Goal: Book appointment/travel/reservation

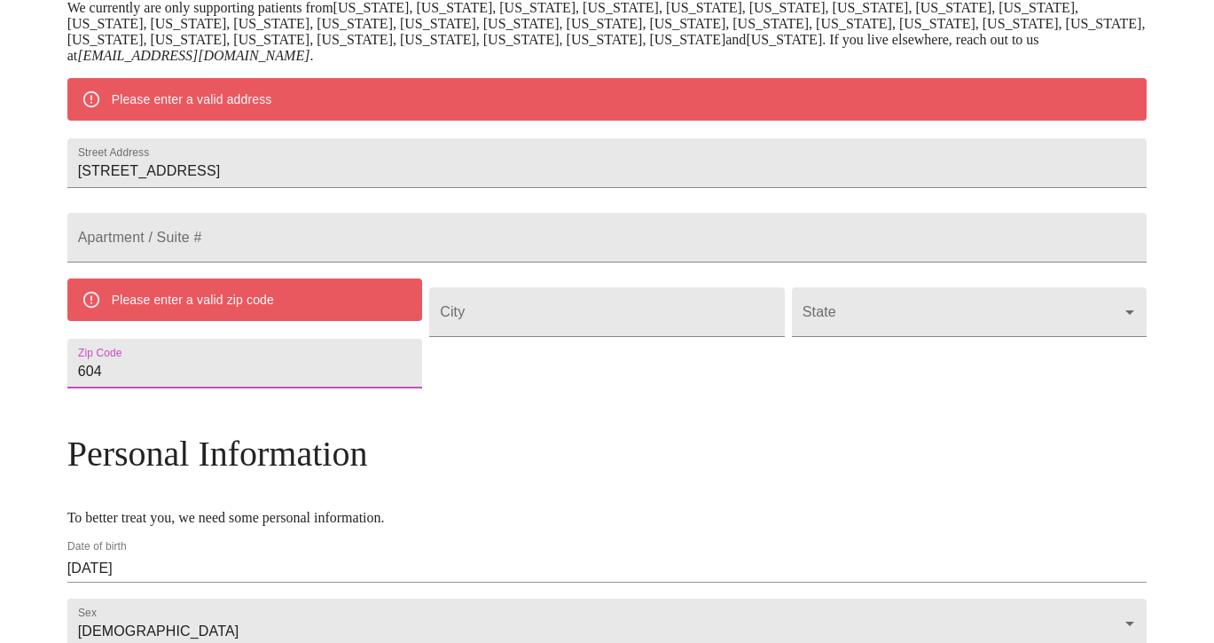
scroll to position [376, 0]
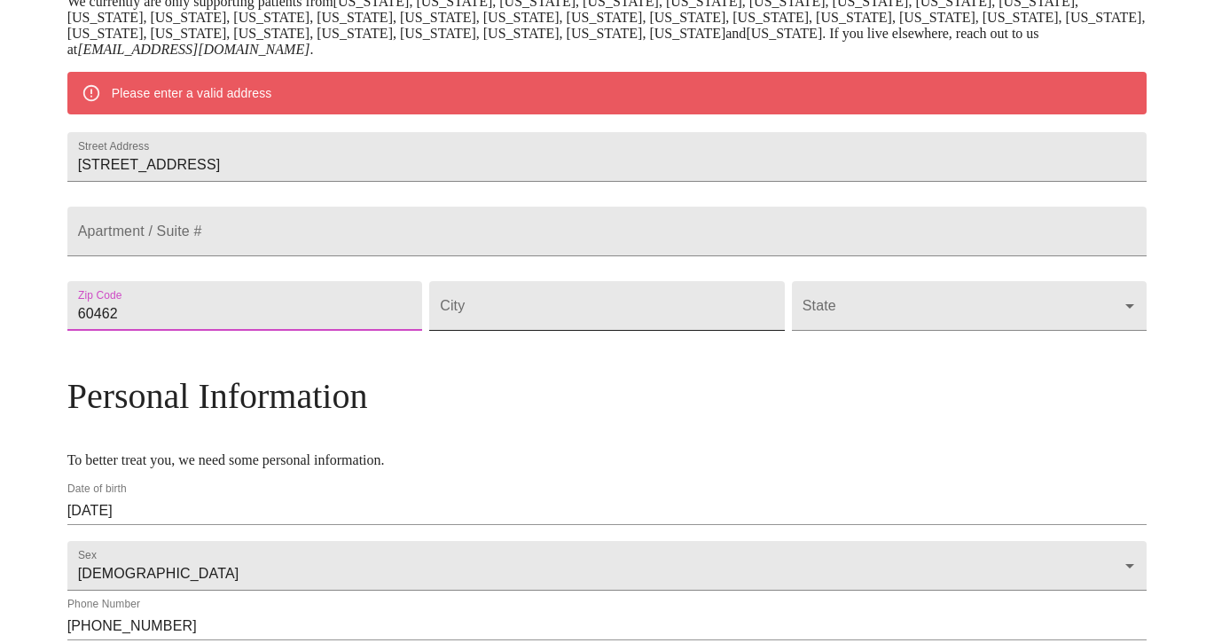
type input "60462"
click at [609, 331] on input "Street Address" at bounding box center [606, 306] width 355 height 50
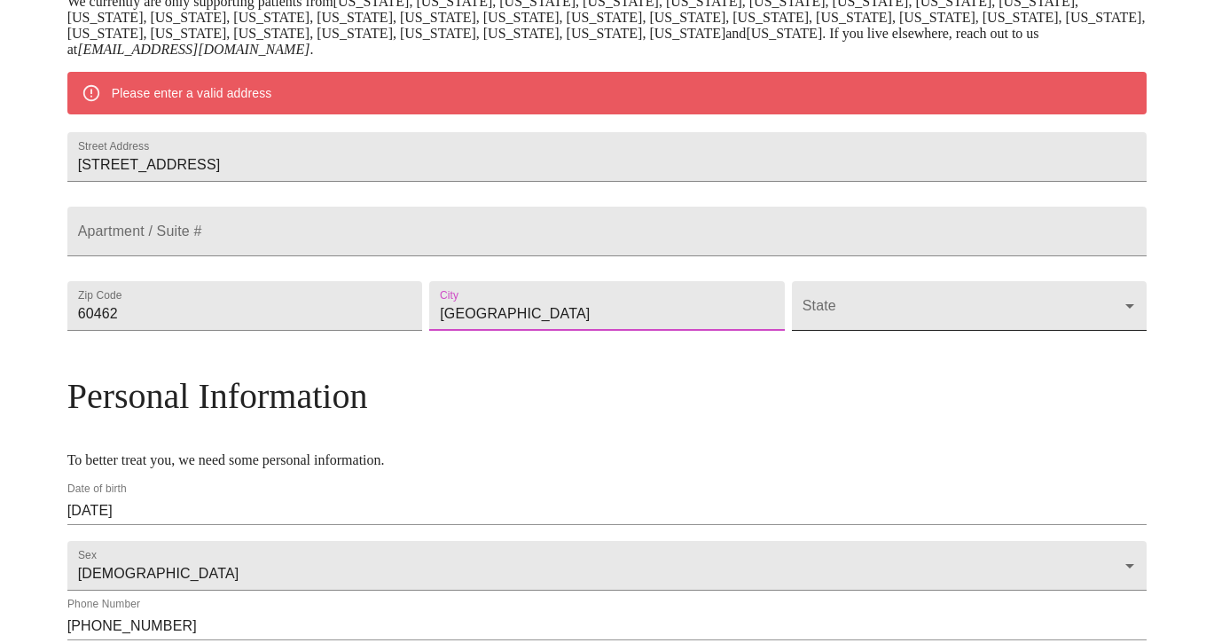
type input "[GEOGRAPHIC_DATA]"
click at [830, 365] on body "MyMenopauseRx Welcome to MyMenopauseRx Since it's your first time here, you'll …" at bounding box center [606, 304] width 1199 height 1347
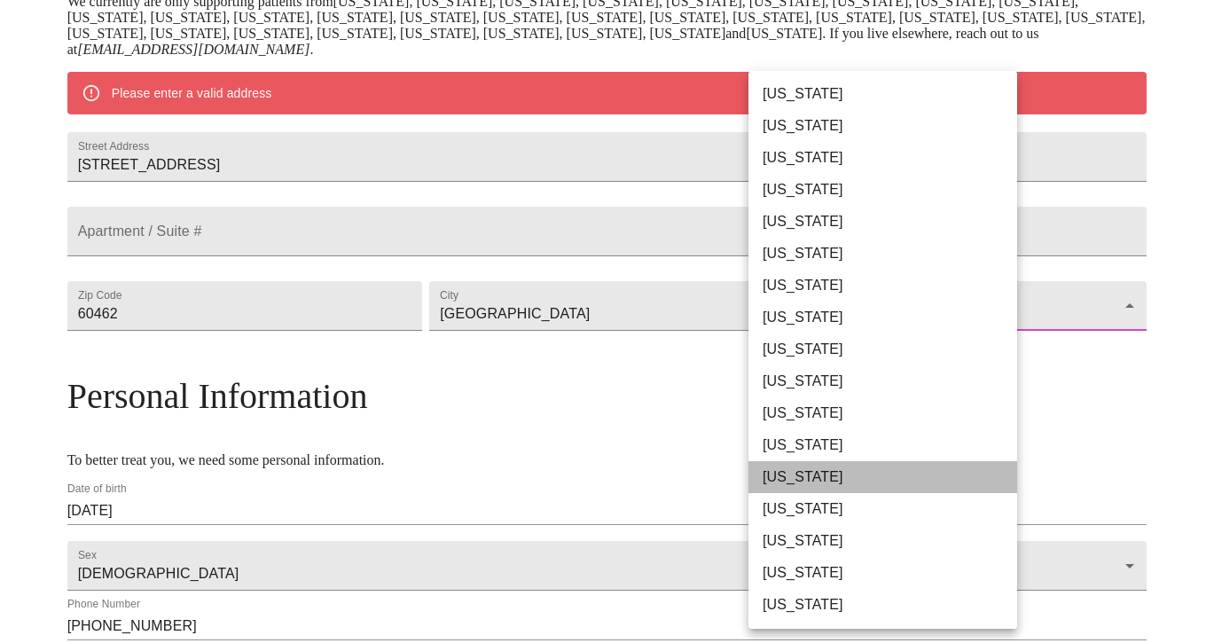
click at [795, 474] on li "[US_STATE]" at bounding box center [882, 477] width 269 height 32
type input "[US_STATE]"
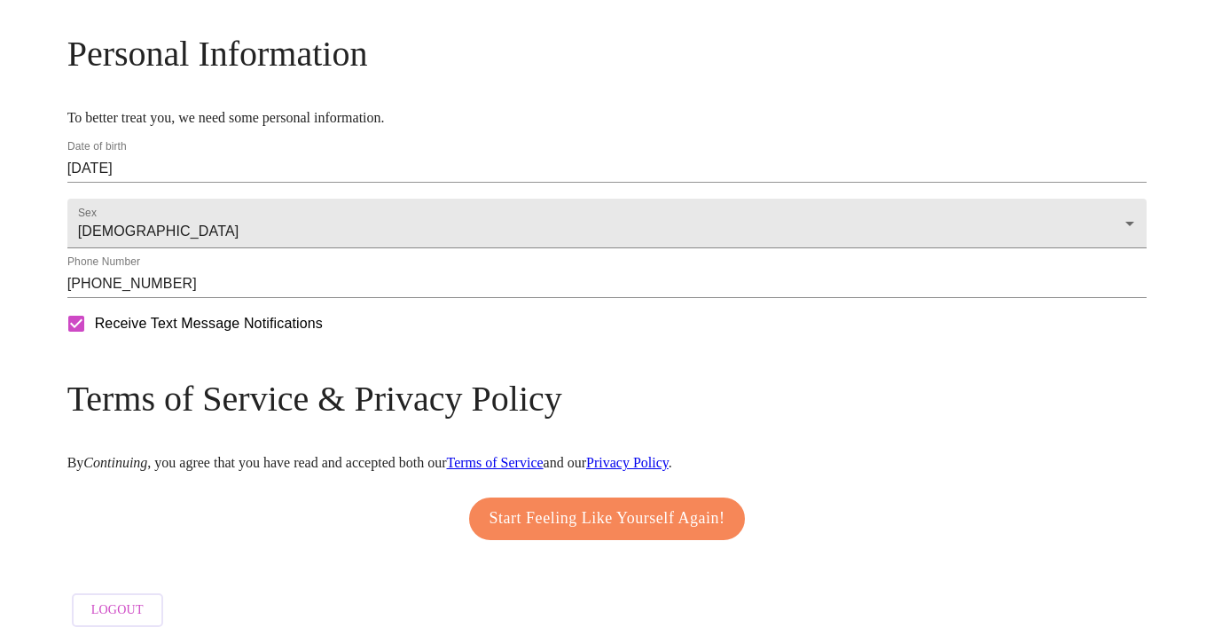
scroll to position [674, 0]
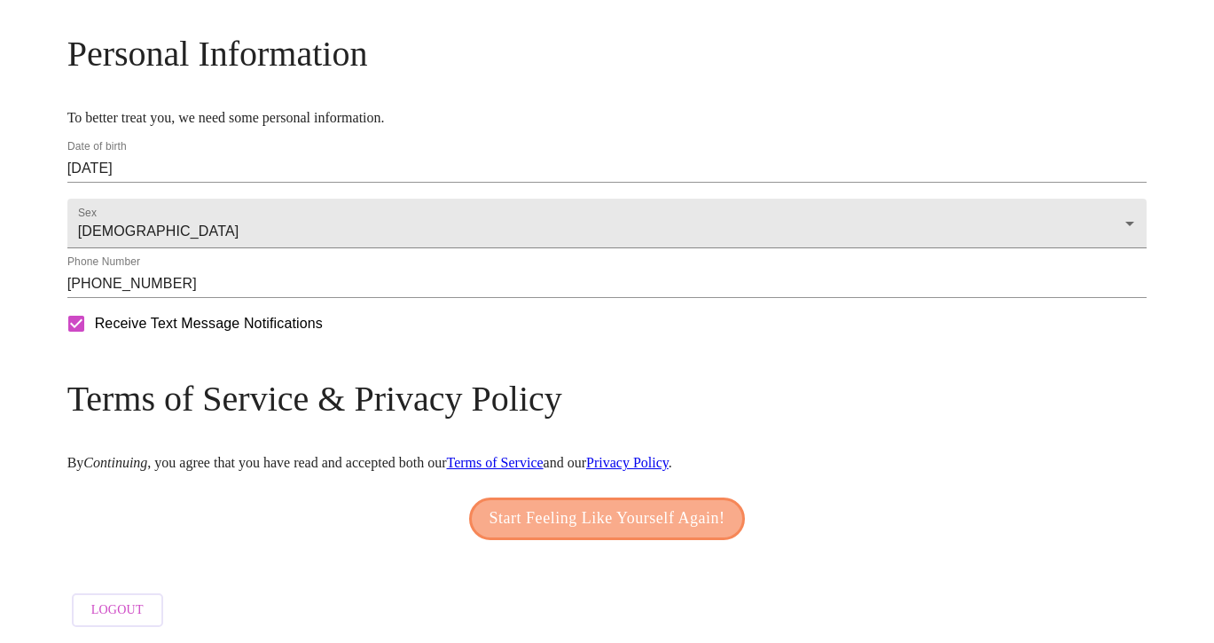
click at [636, 507] on span "Start Feeling Like Yourself Again!" at bounding box center [607, 518] width 236 height 28
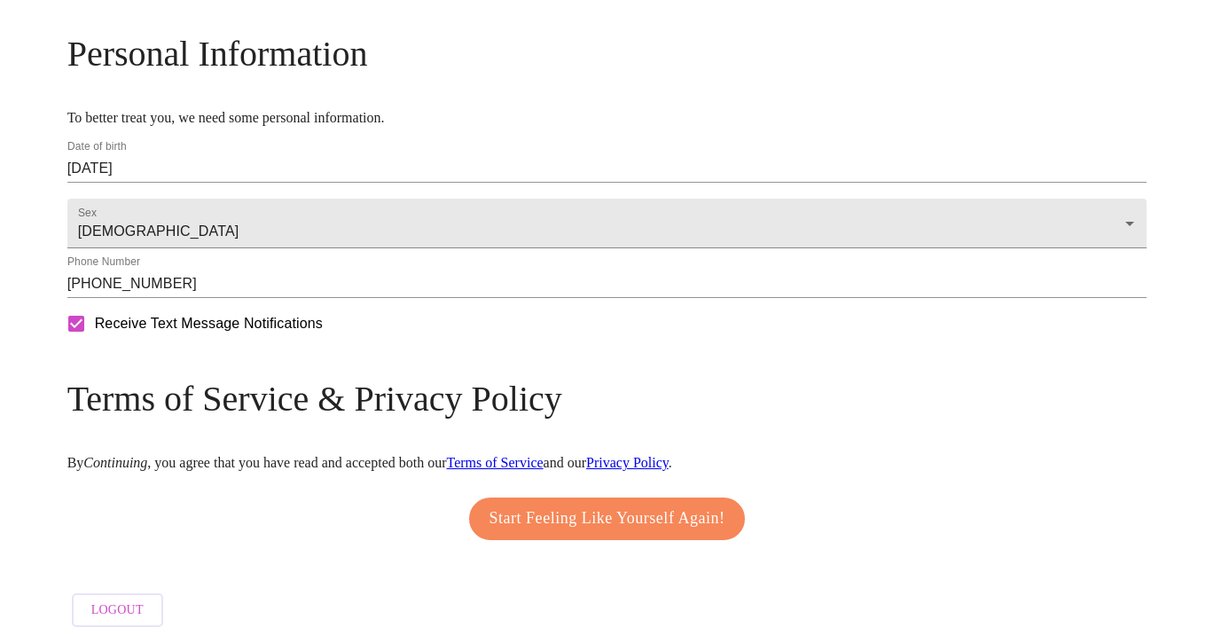
scroll to position [696, 0]
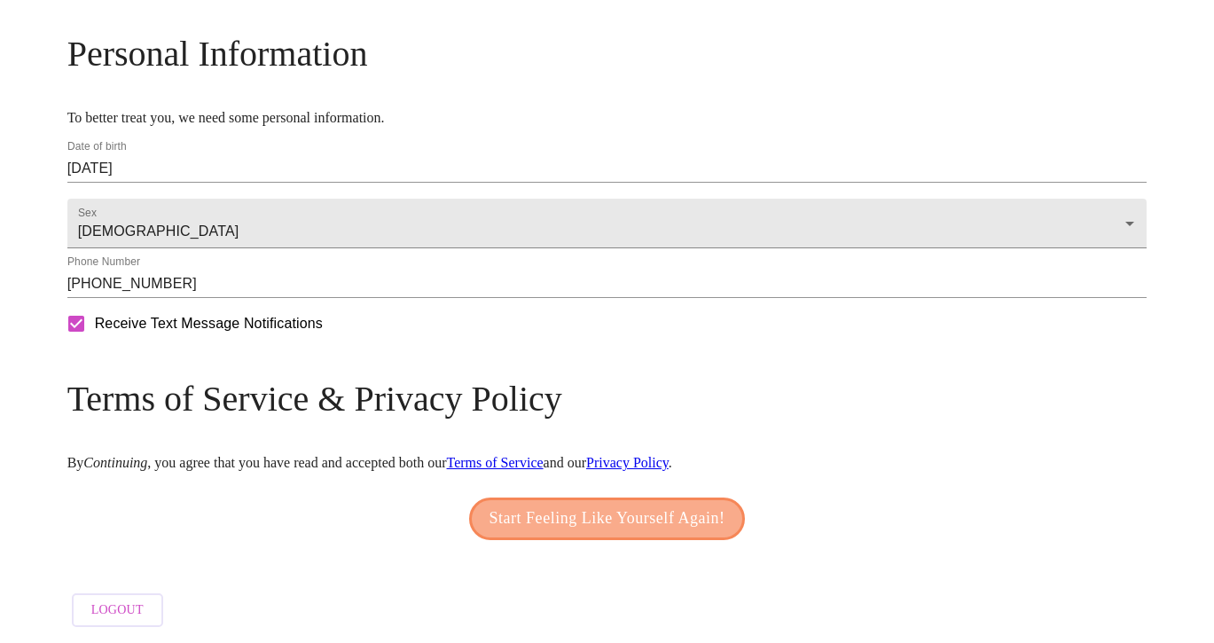
click at [590, 504] on span "Start Feeling Like Yourself Again!" at bounding box center [607, 518] width 236 height 28
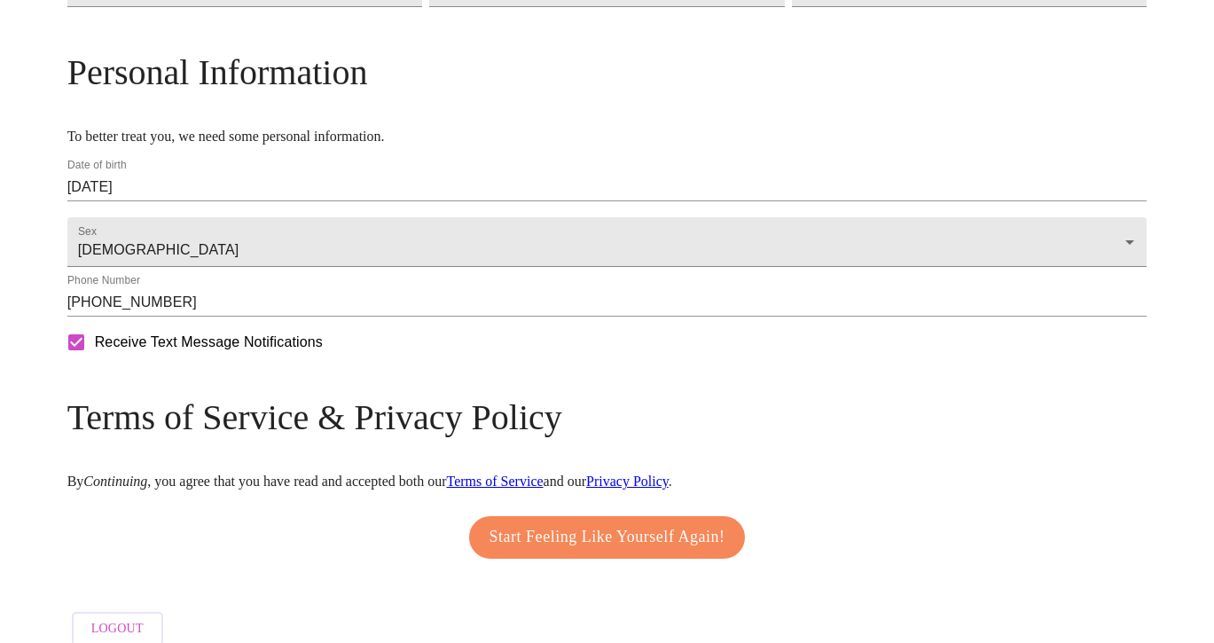
scroll to position [720, 0]
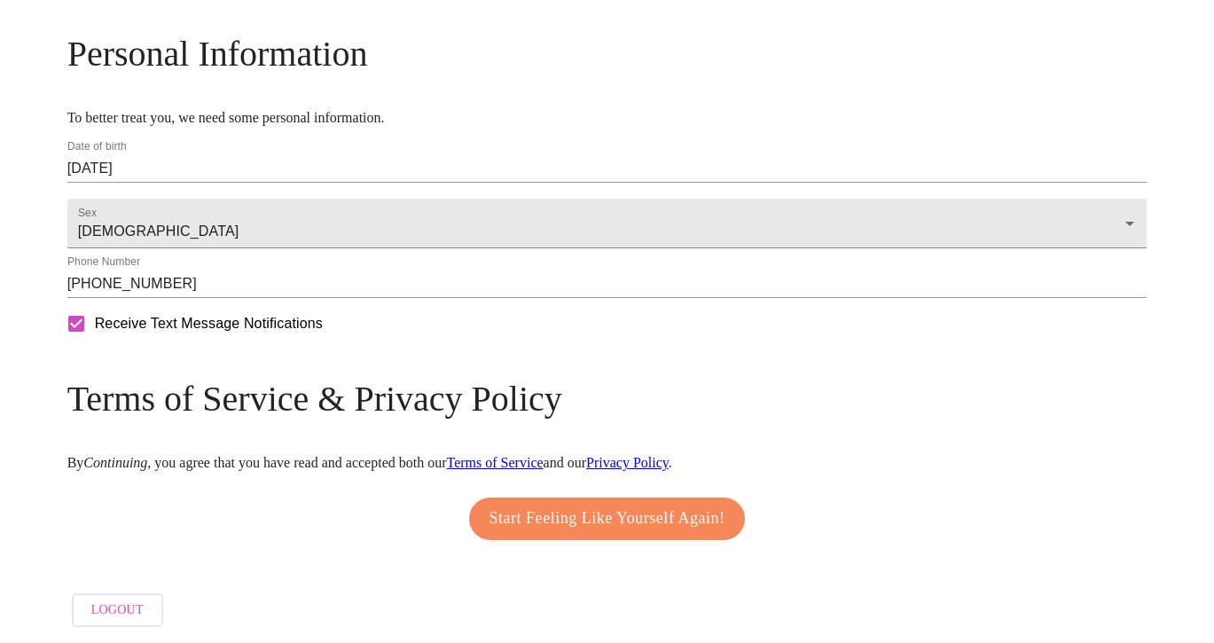
click at [626, 504] on span "Start Feeling Like Yourself Again!" at bounding box center [607, 518] width 236 height 28
click at [144, 599] on span "Logout" at bounding box center [117, 610] width 52 height 22
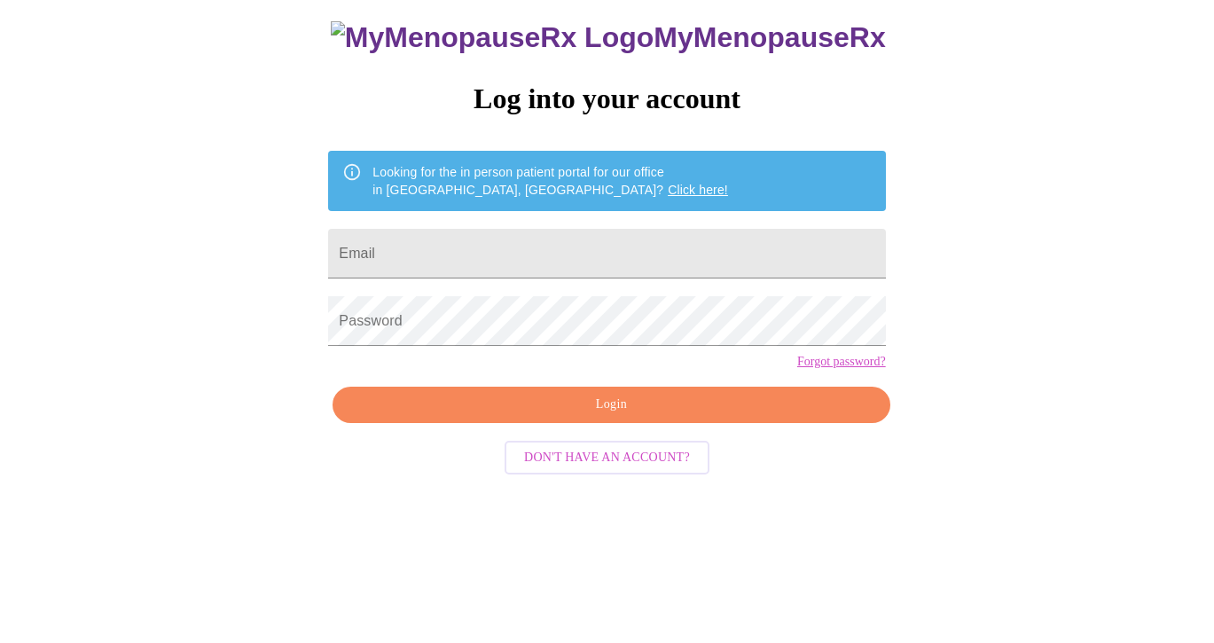
scroll to position [18, 0]
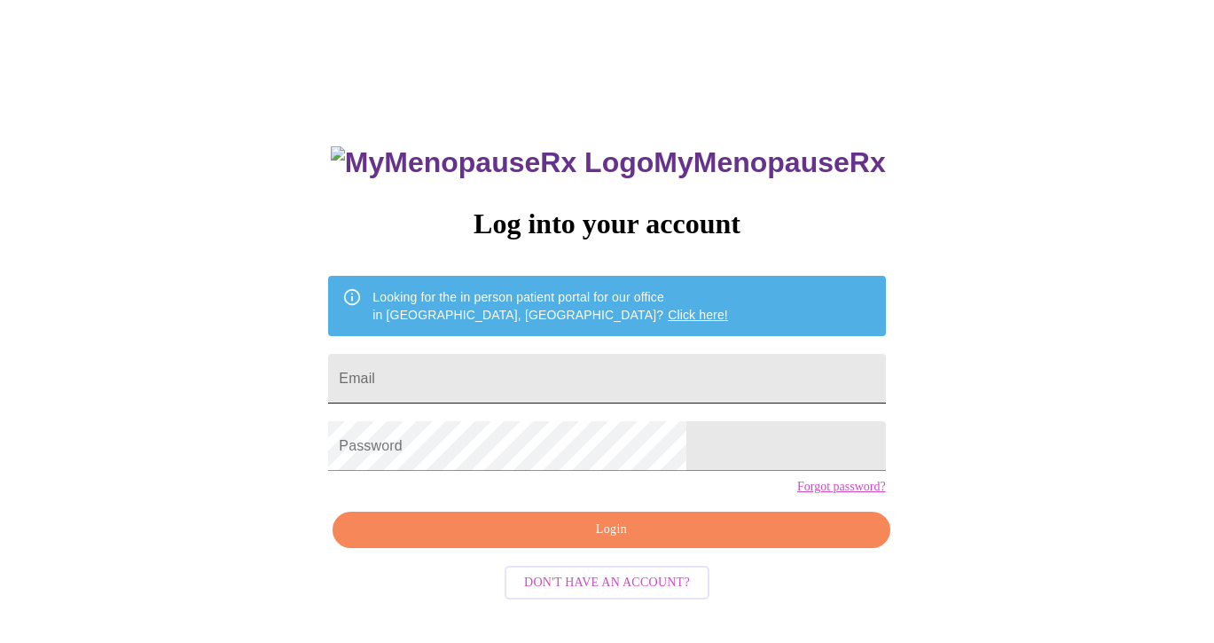
click at [480, 358] on input "Email" at bounding box center [606, 379] width 557 height 50
type input "[EMAIL_ADDRESS][DOMAIN_NAME]"
click at [581, 541] on span "Login" at bounding box center [611, 530] width 516 height 22
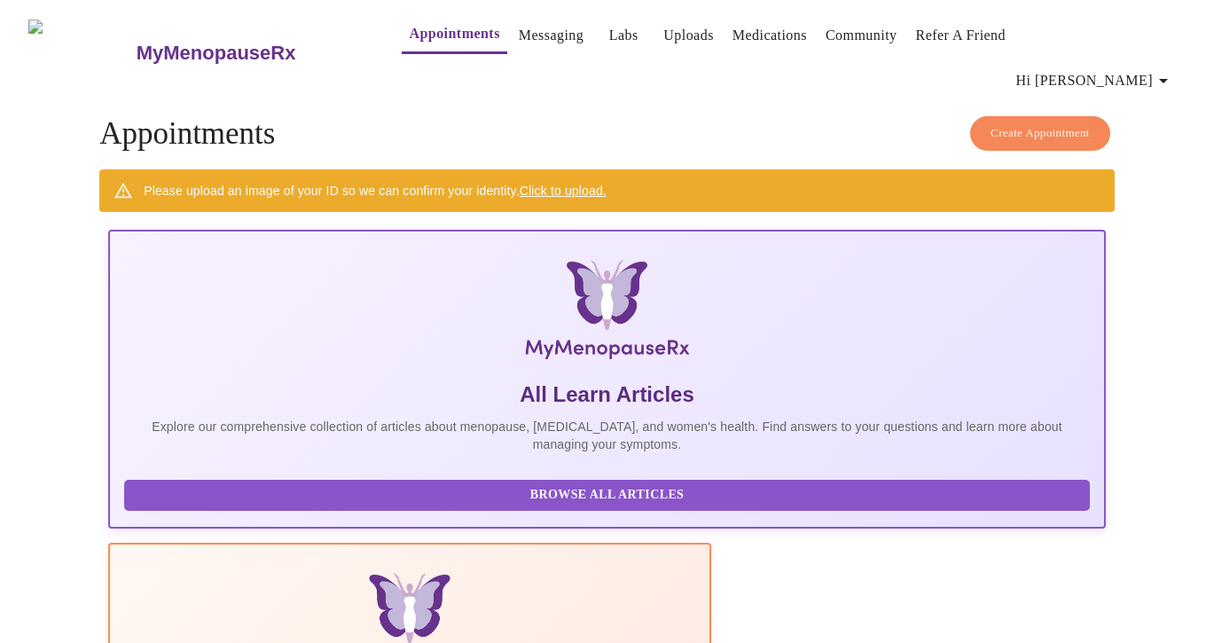
click at [600, 183] on link "Click to upload." at bounding box center [562, 190] width 87 height 14
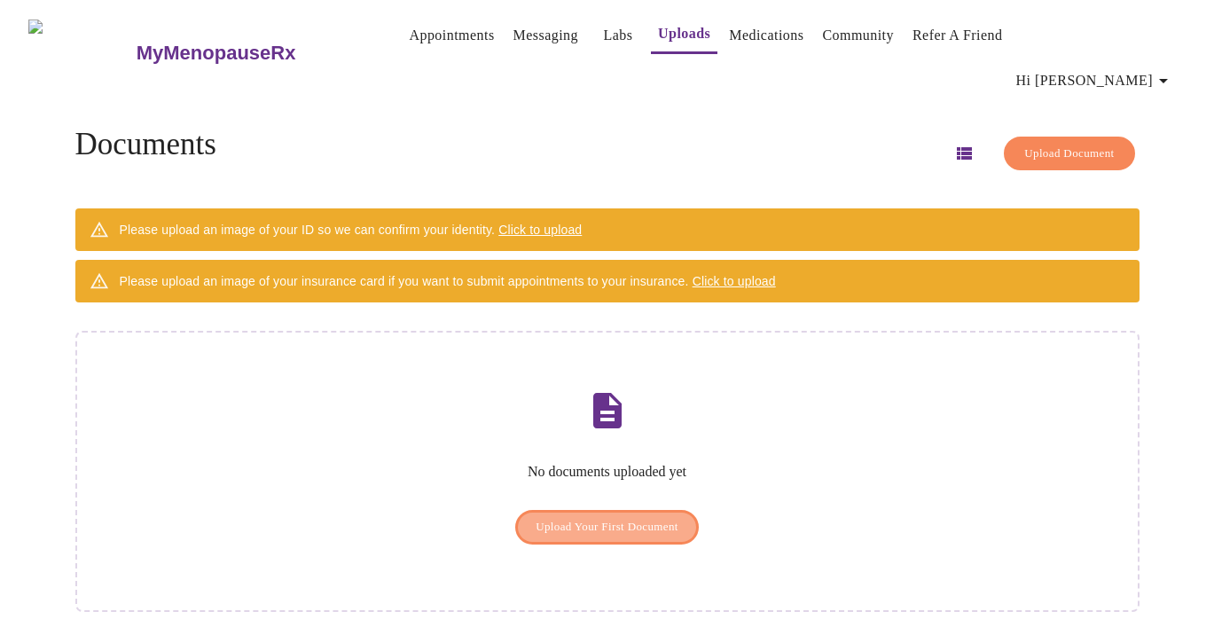
click at [623, 517] on span "Upload Your First Document" at bounding box center [606, 527] width 143 height 20
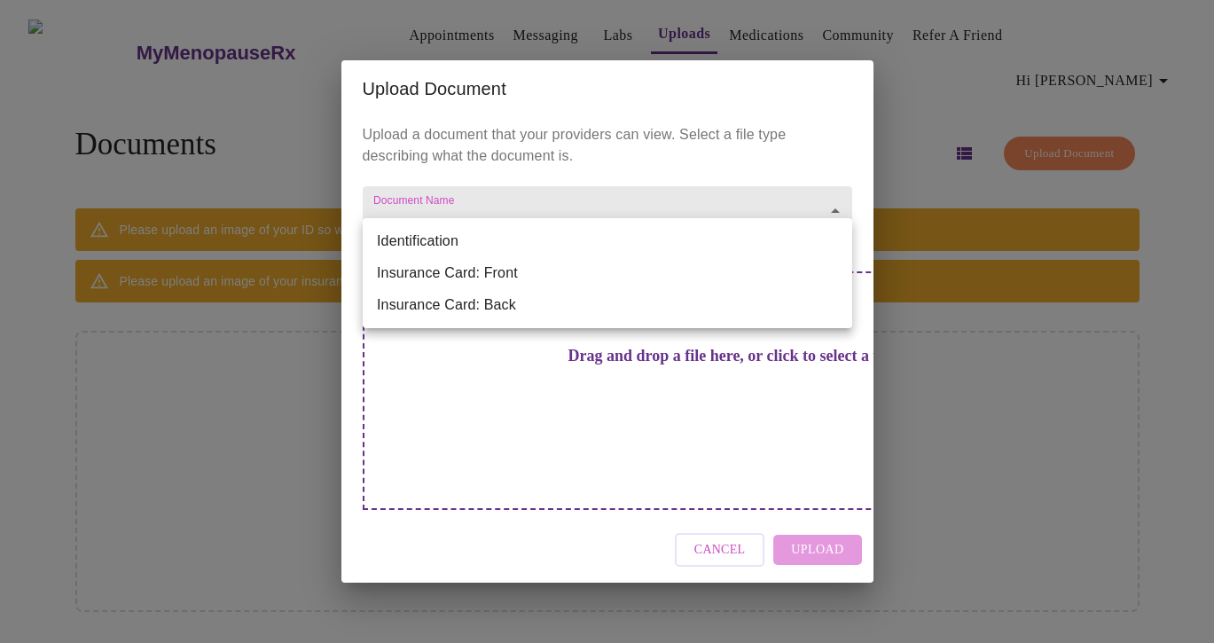
click at [700, 245] on body "MyMenopauseRx Appointments Messaging Labs Uploads Medications Community Refer a…" at bounding box center [606, 328] width 1199 height 643
click at [666, 278] on li "Insurance Card: Front" at bounding box center [607, 273] width 489 height 32
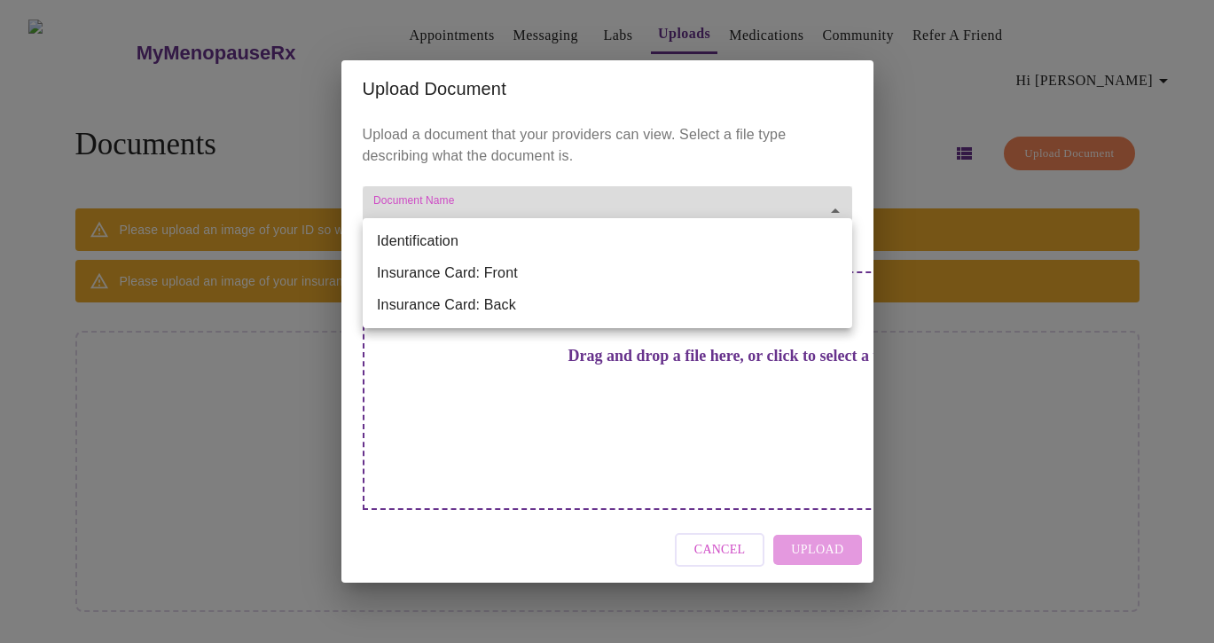
type input "Insurance Card: Front"
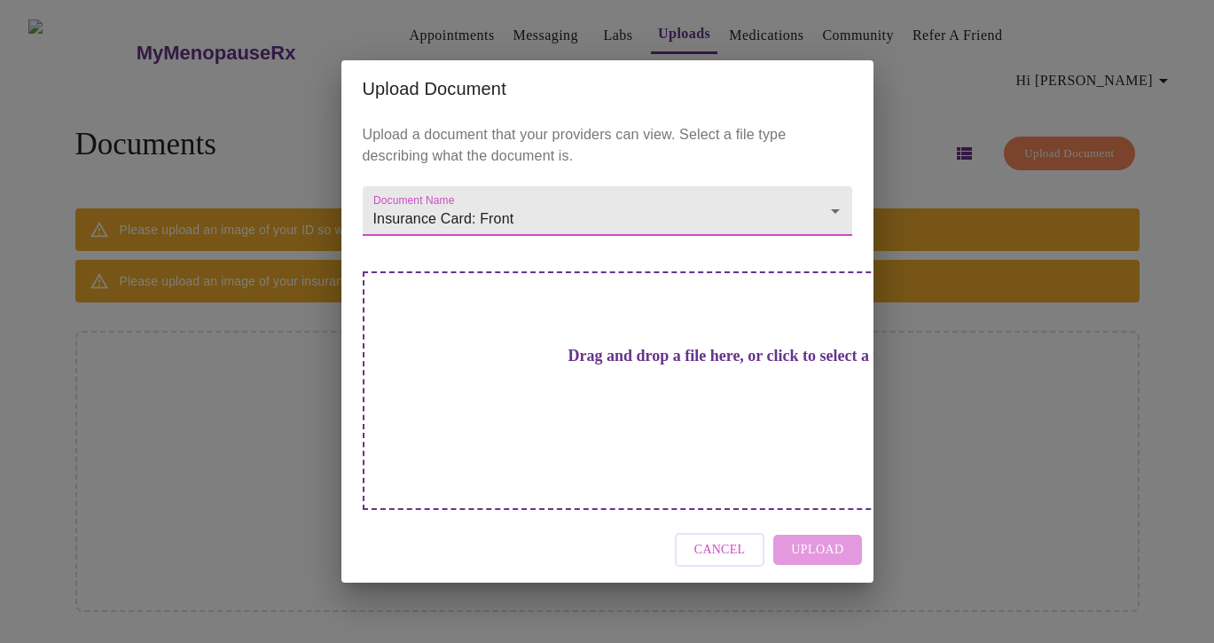
click at [627, 365] on h3 "Drag and drop a file here, or click to select a file" at bounding box center [731, 356] width 489 height 19
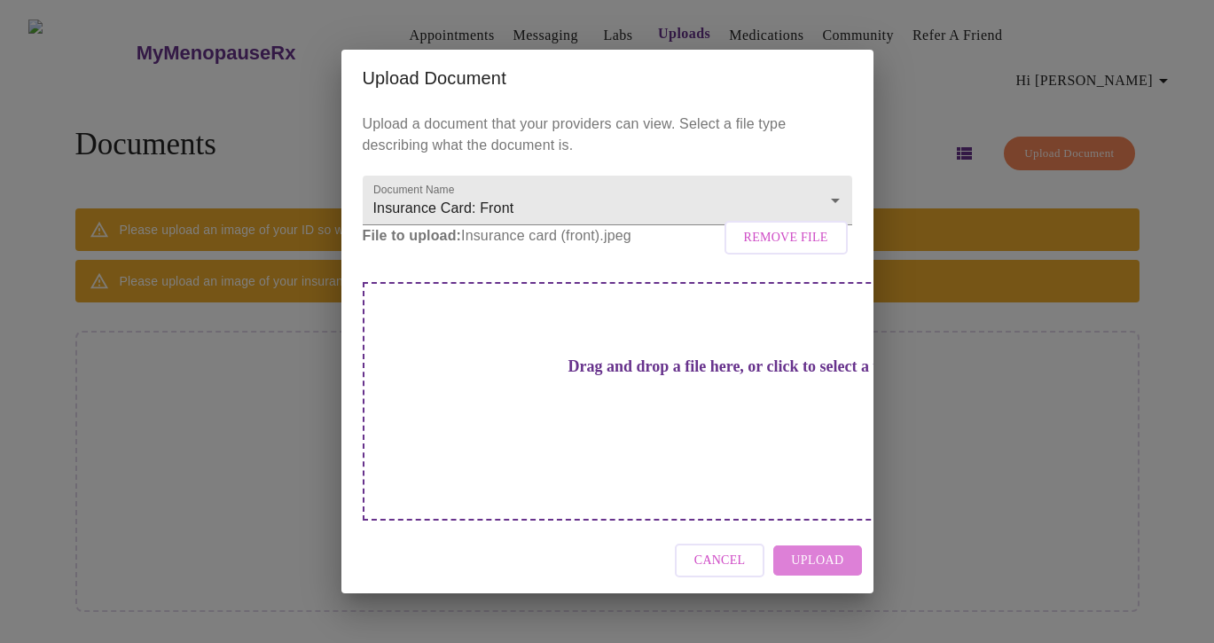
click at [833, 550] on span "Upload" at bounding box center [817, 561] width 52 height 22
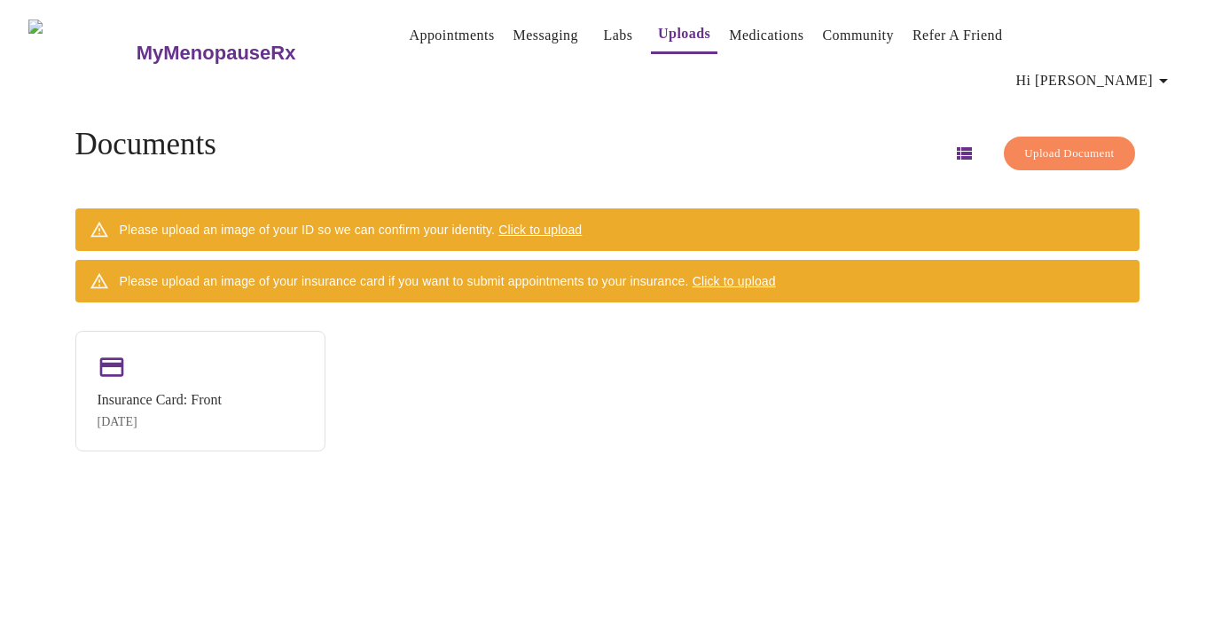
click at [757, 274] on span "Click to upload" at bounding box center [733, 281] width 83 height 14
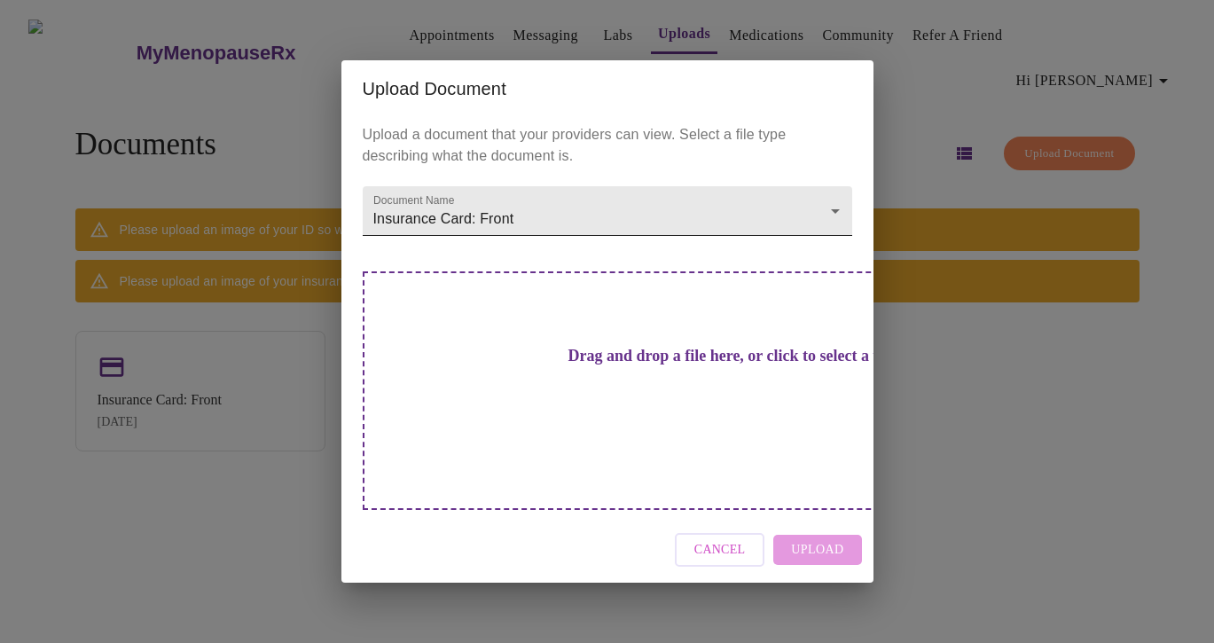
click at [534, 248] on body "MyMenopauseRx Appointments Messaging Labs Uploads Medications Community Refer a…" at bounding box center [606, 328] width 1199 height 643
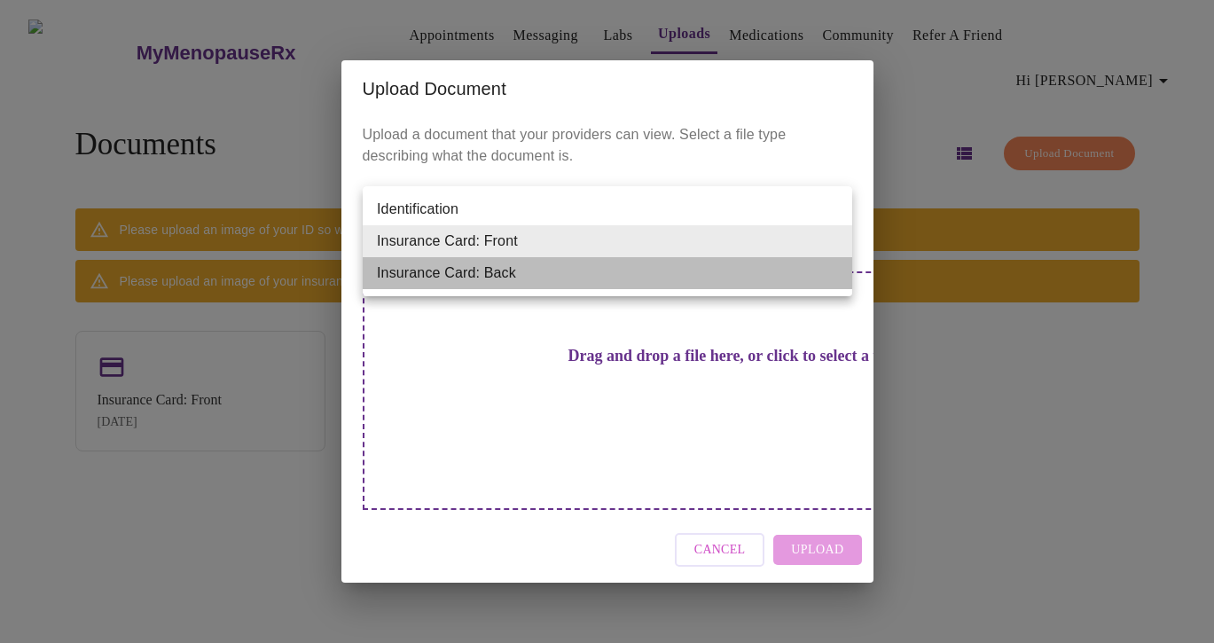
click at [523, 277] on li "Insurance Card: Back" at bounding box center [607, 273] width 489 height 32
type input "Insurance Card: Back"
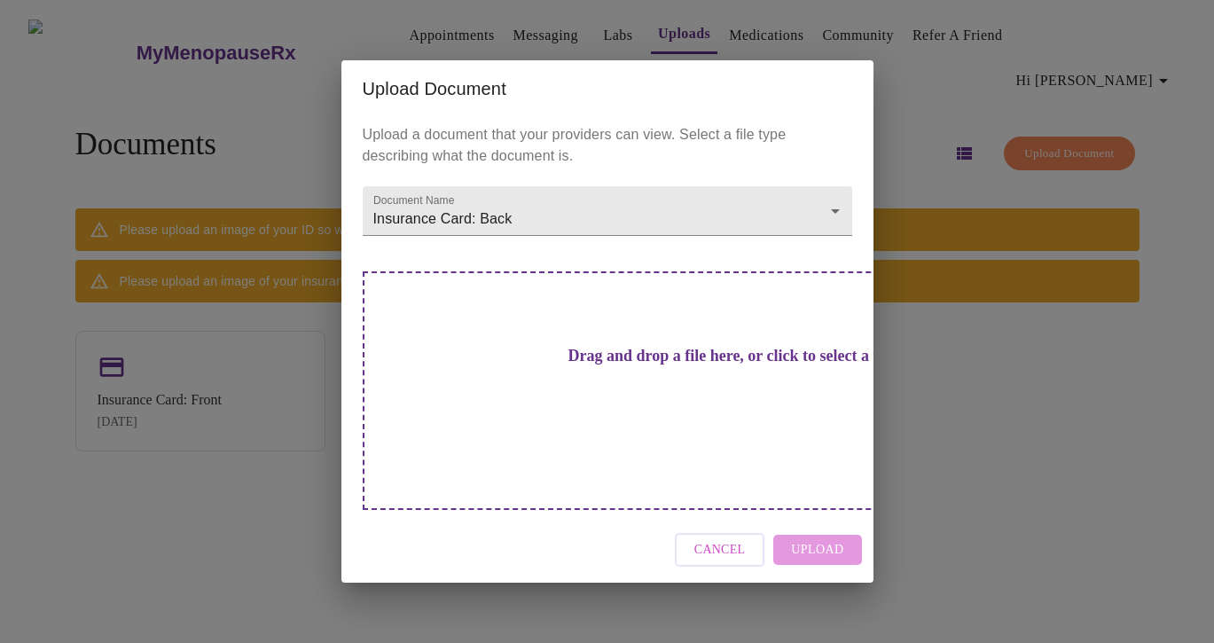
click at [645, 365] on h3 "Drag and drop a file here, or click to select a file" at bounding box center [731, 356] width 489 height 19
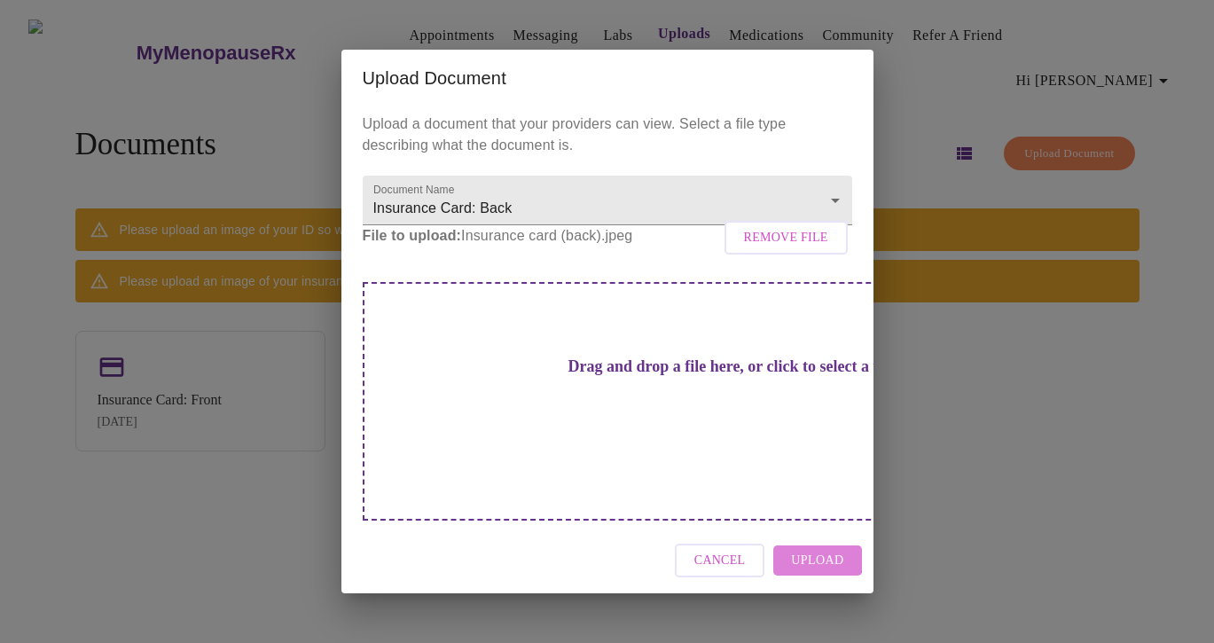
click at [794, 550] on span "Upload" at bounding box center [817, 561] width 52 height 22
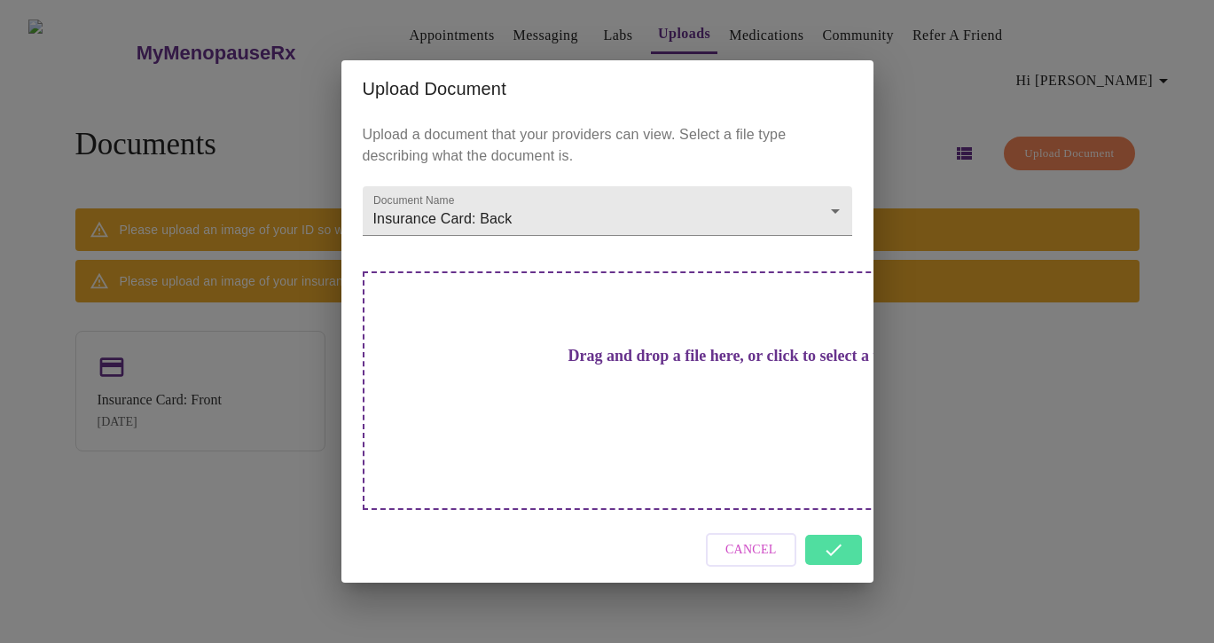
click at [829, 528] on div "Cancel" at bounding box center [607, 550] width 532 height 66
click at [965, 432] on div "Upload Document Upload a document that your providers can view. Select a file t…" at bounding box center [607, 321] width 1214 height 643
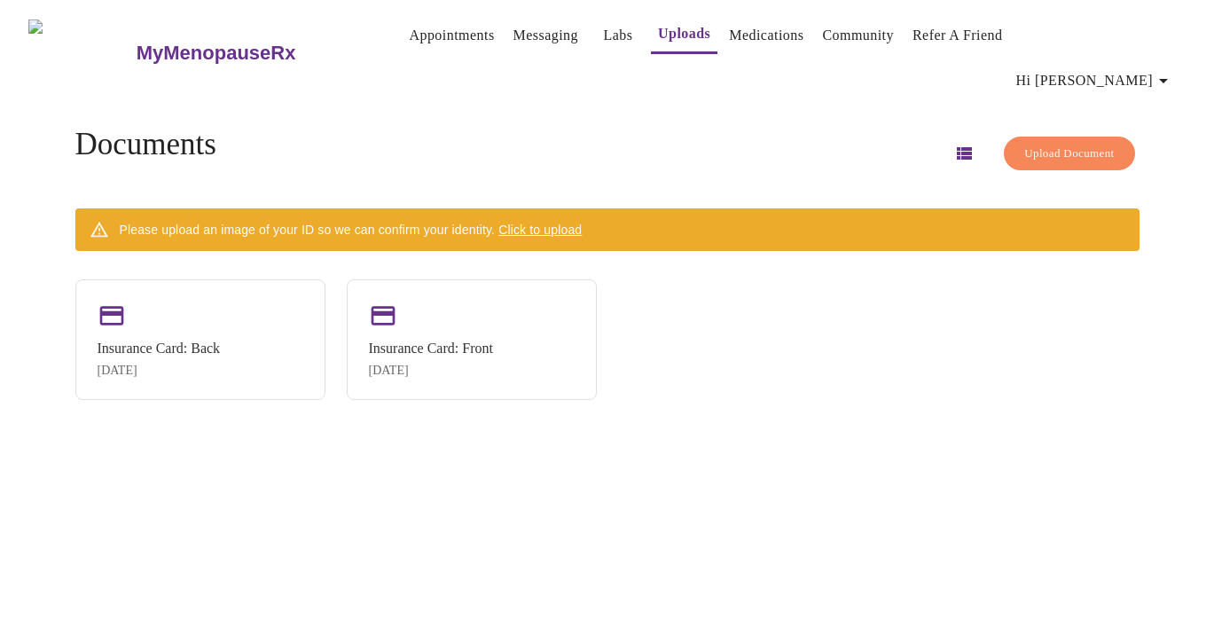
click at [582, 223] on span "Click to upload" at bounding box center [539, 230] width 83 height 14
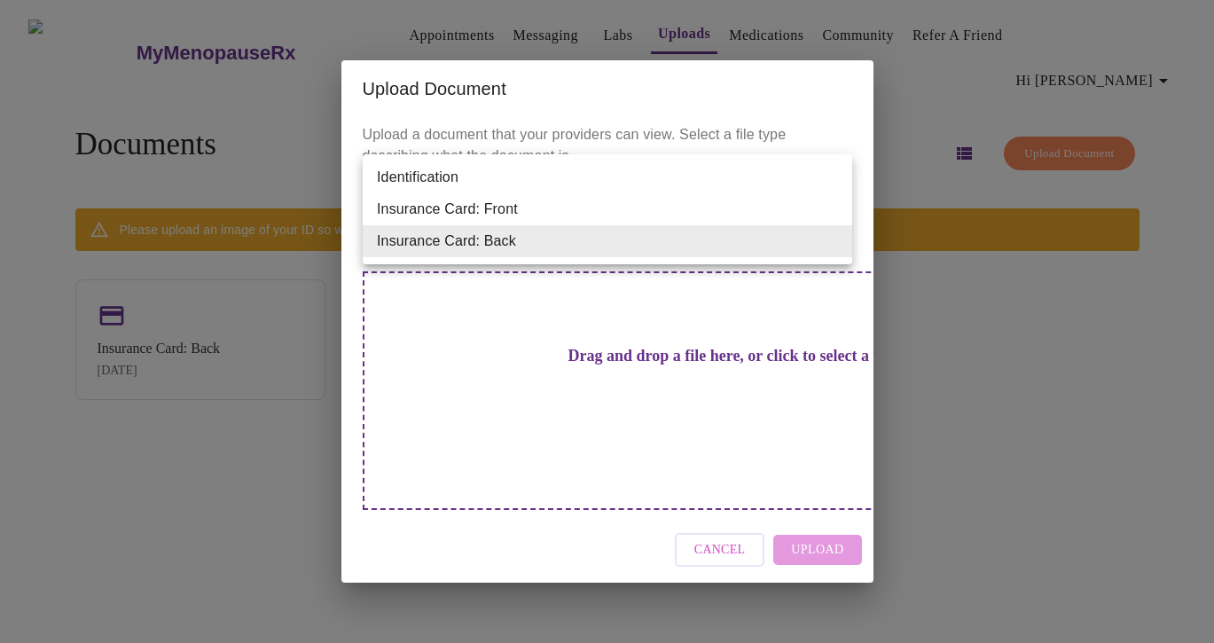
click at [569, 237] on body "MyMenopauseRx Appointments Messaging Labs Uploads Medications Community Refer a…" at bounding box center [606, 328] width 1199 height 643
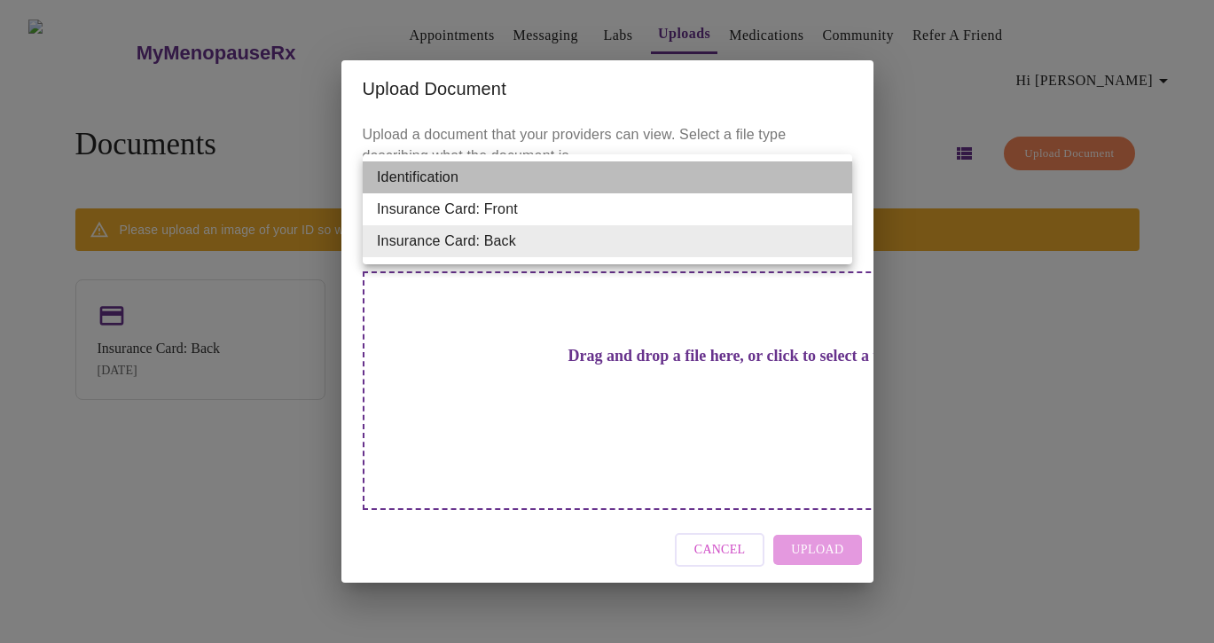
click at [546, 162] on li "Identification" at bounding box center [607, 177] width 489 height 32
type input "Identification"
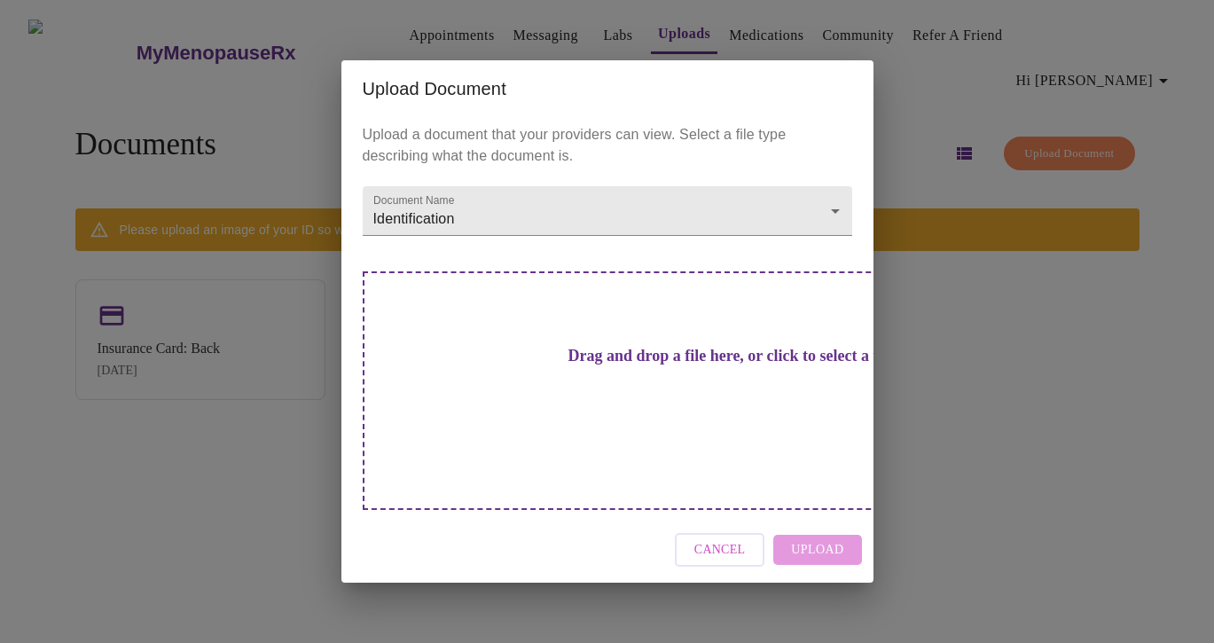
click at [652, 365] on h3 "Drag and drop a file here, or click to select a file" at bounding box center [731, 356] width 489 height 19
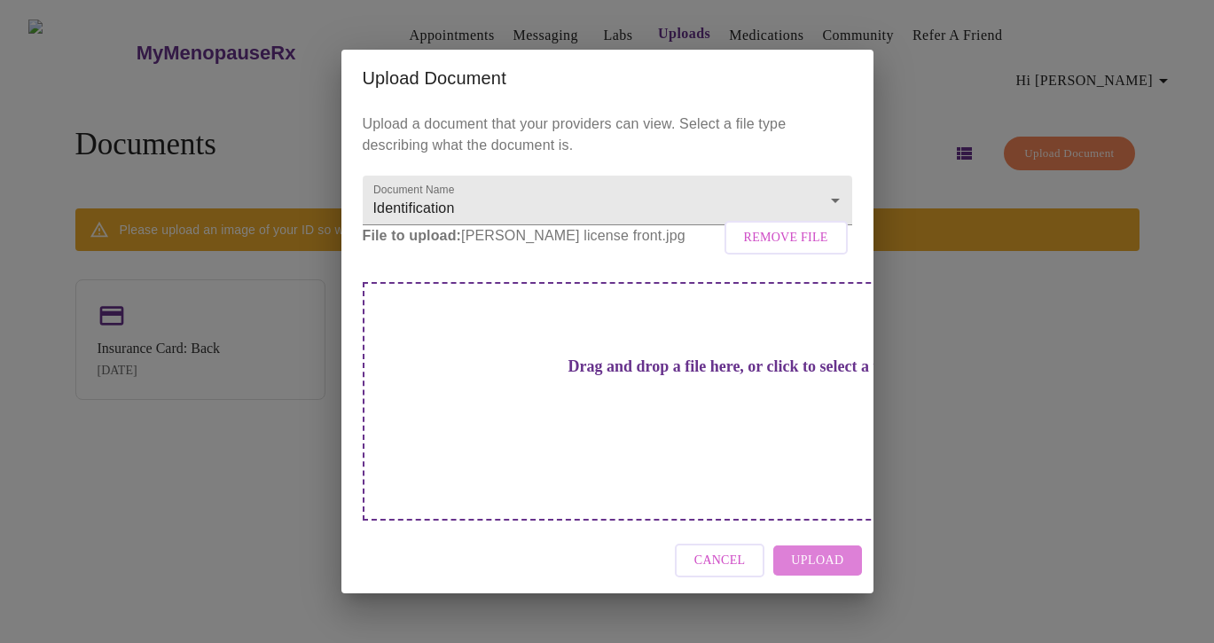
click at [842, 550] on span "Upload" at bounding box center [817, 561] width 52 height 22
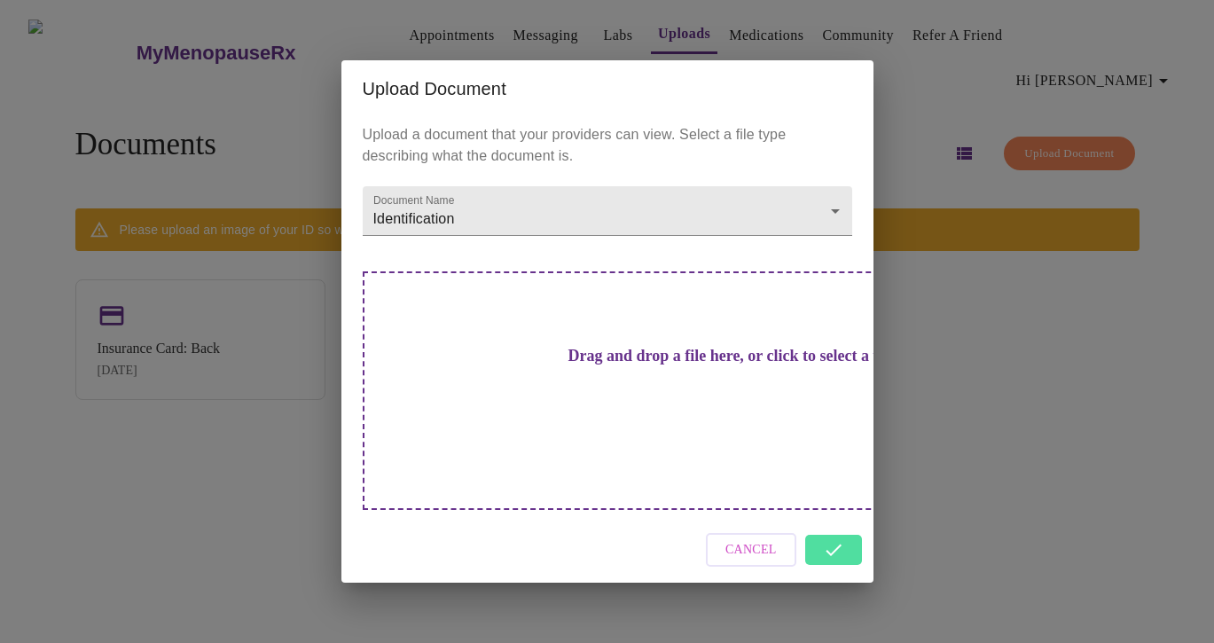
click at [1021, 416] on div "Upload Document Upload a document that your providers can view. Select a file t…" at bounding box center [607, 321] width 1214 height 643
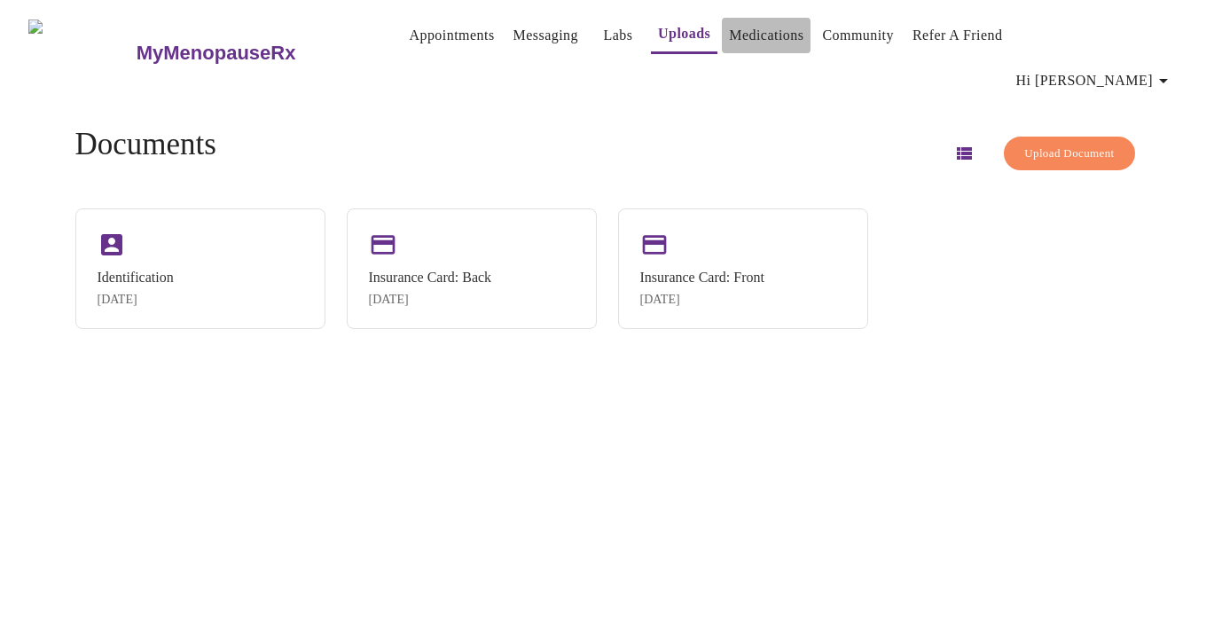
click at [739, 38] on link "Medications" at bounding box center [766, 35] width 74 height 25
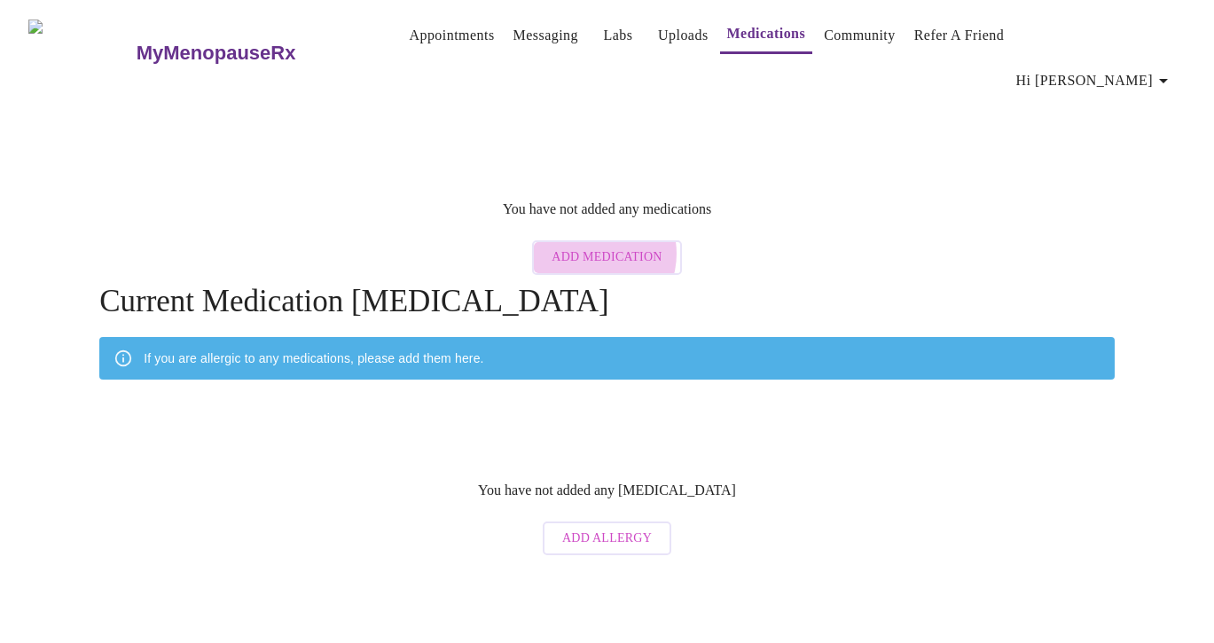
click at [597, 246] on span "Add Medication" at bounding box center [606, 257] width 110 height 22
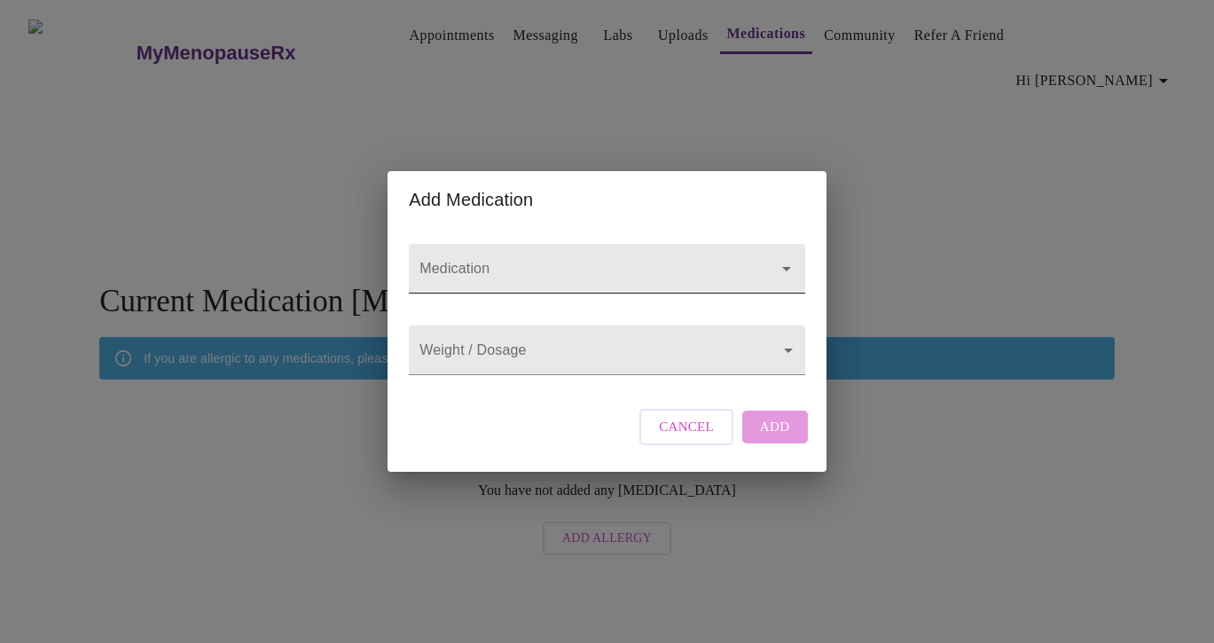
click at [587, 244] on div at bounding box center [606, 269] width 395 height 50
type input "[MEDICAL_DATA]"
click at [553, 344] on body "MyMenopauseRx Appointments Messaging Labs Uploads Medications Community Refer a…" at bounding box center [606, 285] width 1199 height 557
click at [675, 251] on div at bounding box center [607, 321] width 1214 height 643
click at [650, 261] on input "Medication" at bounding box center [581, 277] width 331 height 33
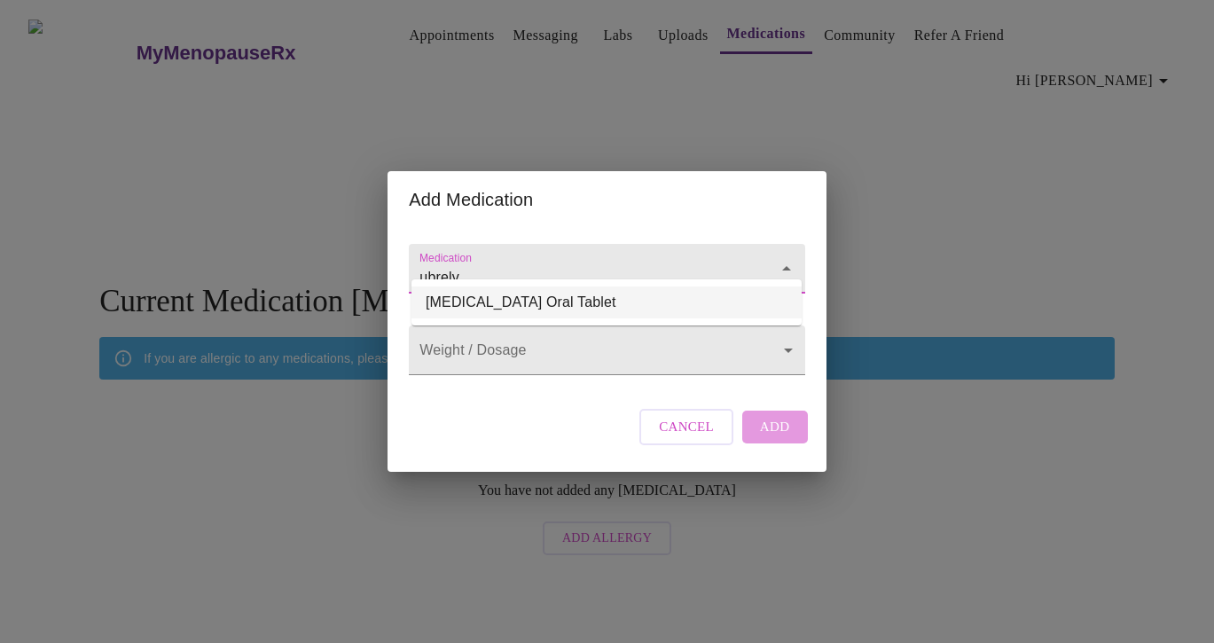
click at [547, 306] on li "[MEDICAL_DATA] Oral Tablet" at bounding box center [606, 302] width 390 height 32
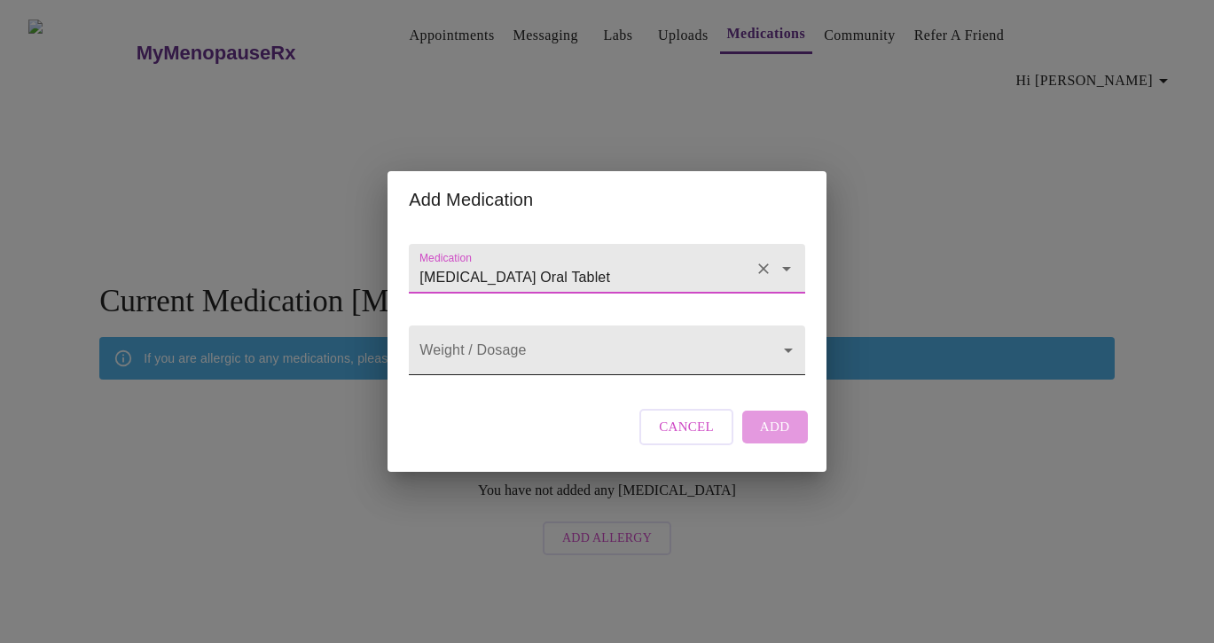
type input "[MEDICAL_DATA] Oral Tablet"
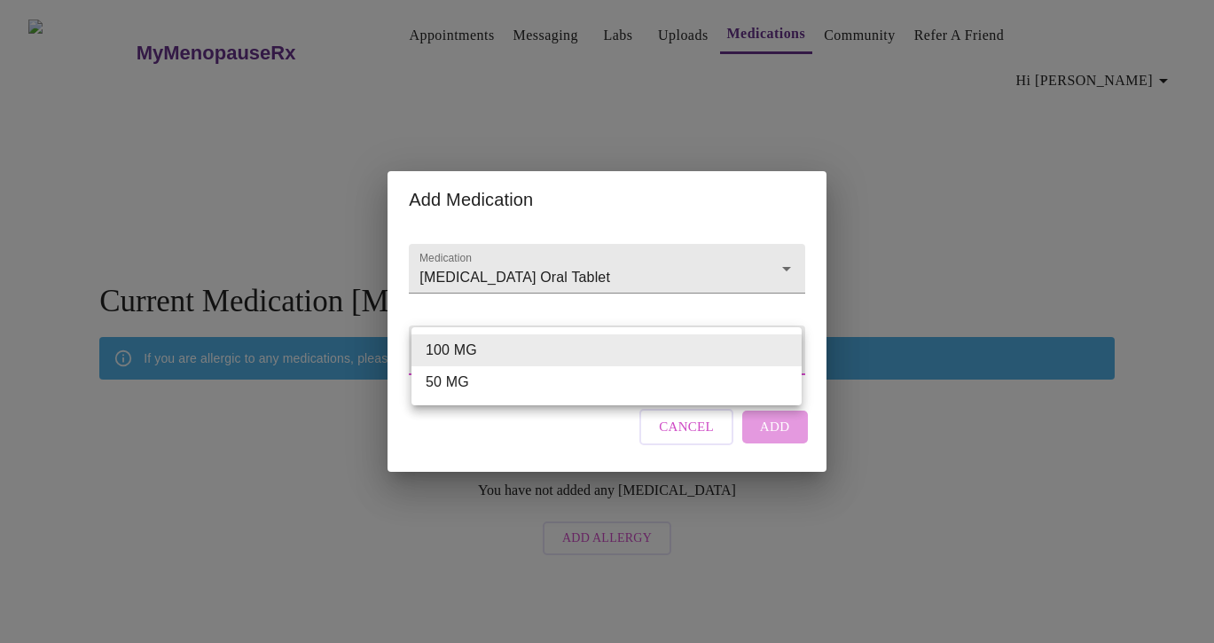
click at [545, 357] on body "MyMenopauseRx Appointments Messaging Labs Uploads Medications Community Refer a…" at bounding box center [606, 285] width 1199 height 557
click at [531, 384] on li "50 MG" at bounding box center [606, 382] width 390 height 32
type input "50 MG"
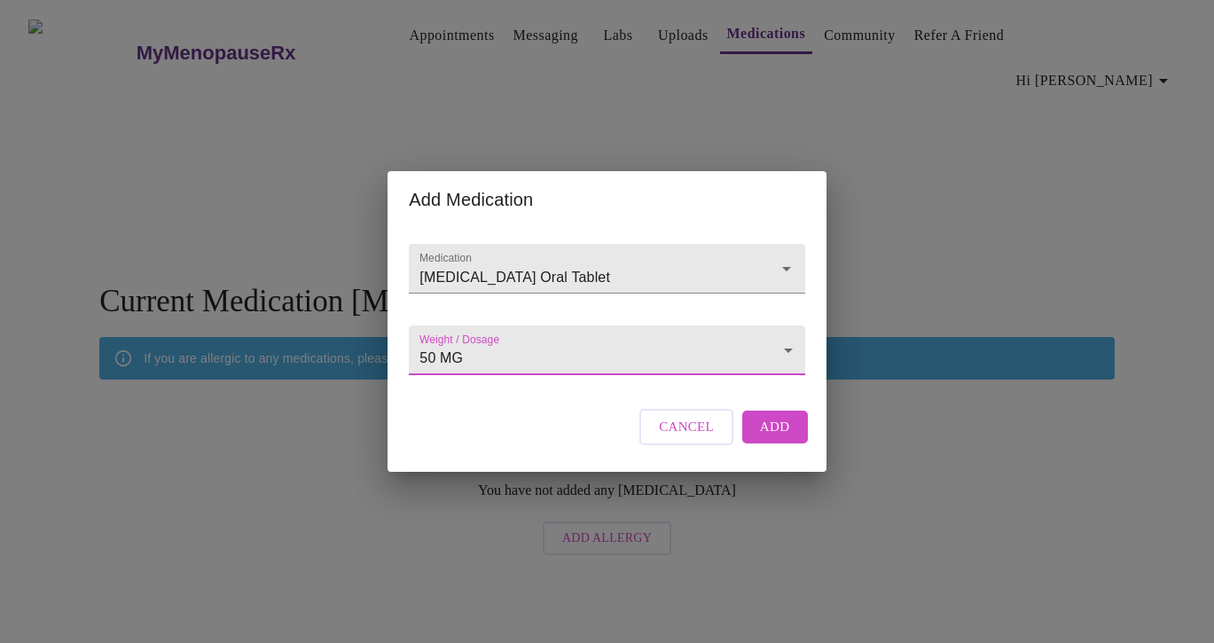
click at [748, 442] on button "Add" at bounding box center [775, 426] width 66 height 32
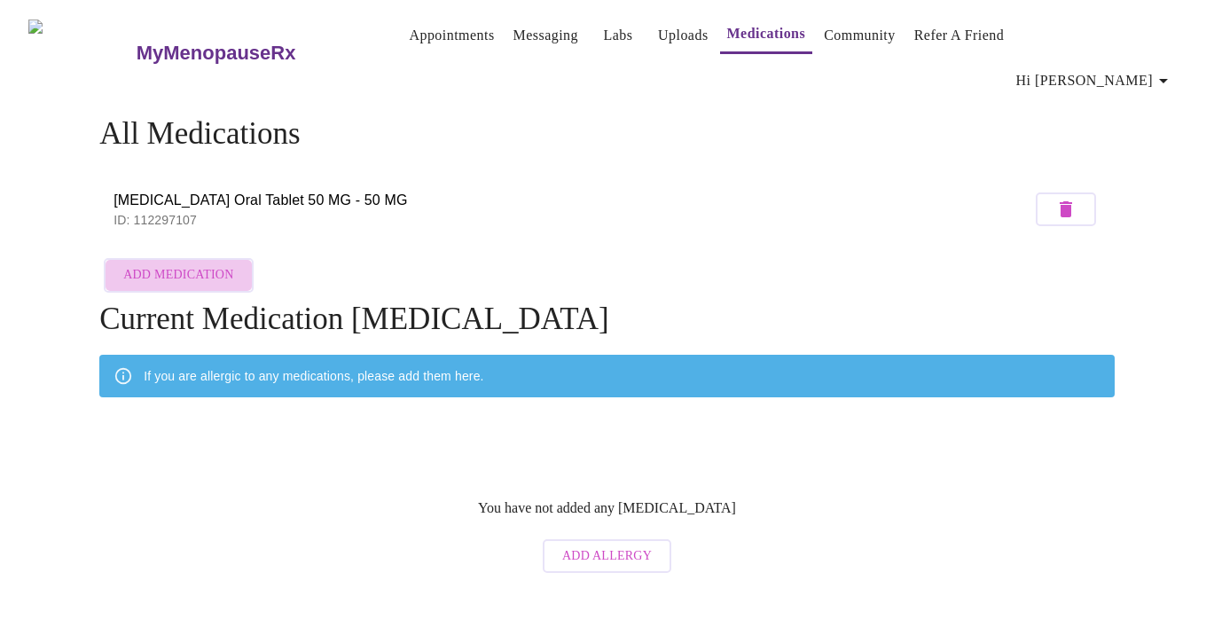
click at [211, 264] on span "Add Medication" at bounding box center [178, 275] width 110 height 22
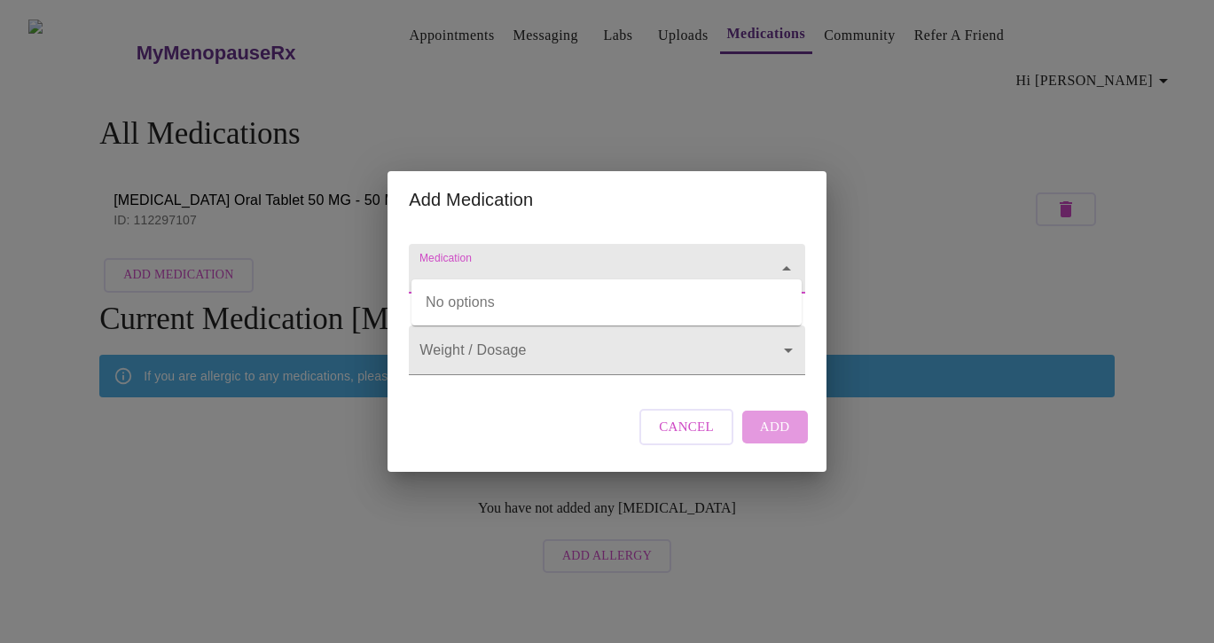
click at [442, 261] on input "Medication" at bounding box center [581, 277] width 331 height 33
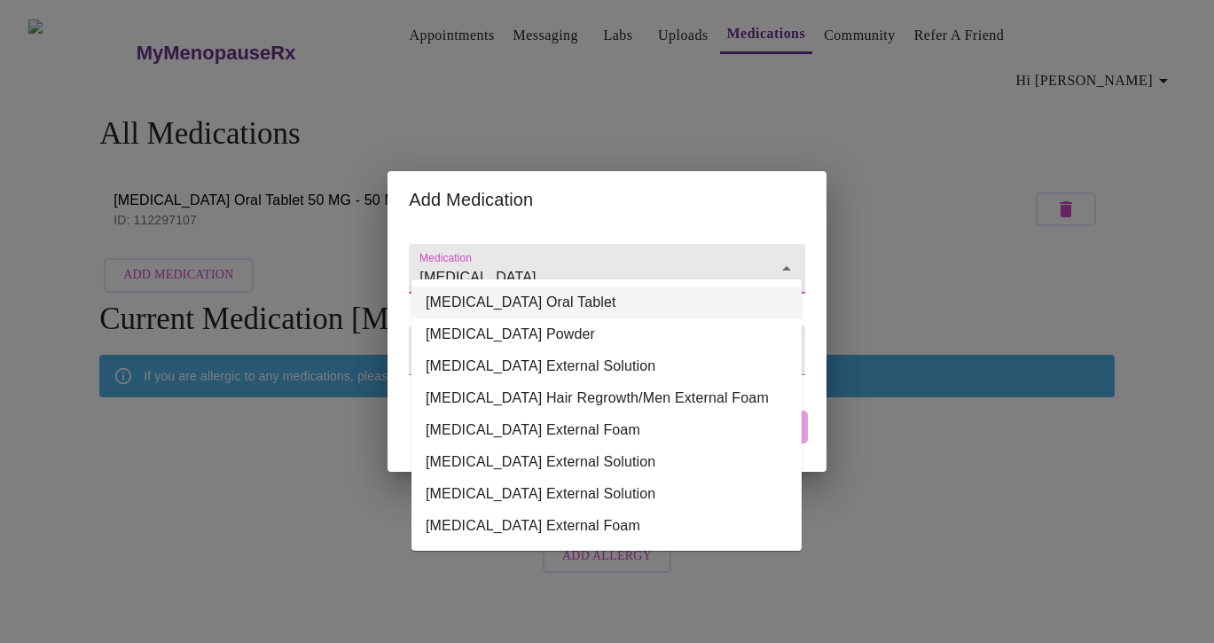
click at [472, 309] on li "[MEDICAL_DATA] Oral Tablet" at bounding box center [606, 302] width 390 height 32
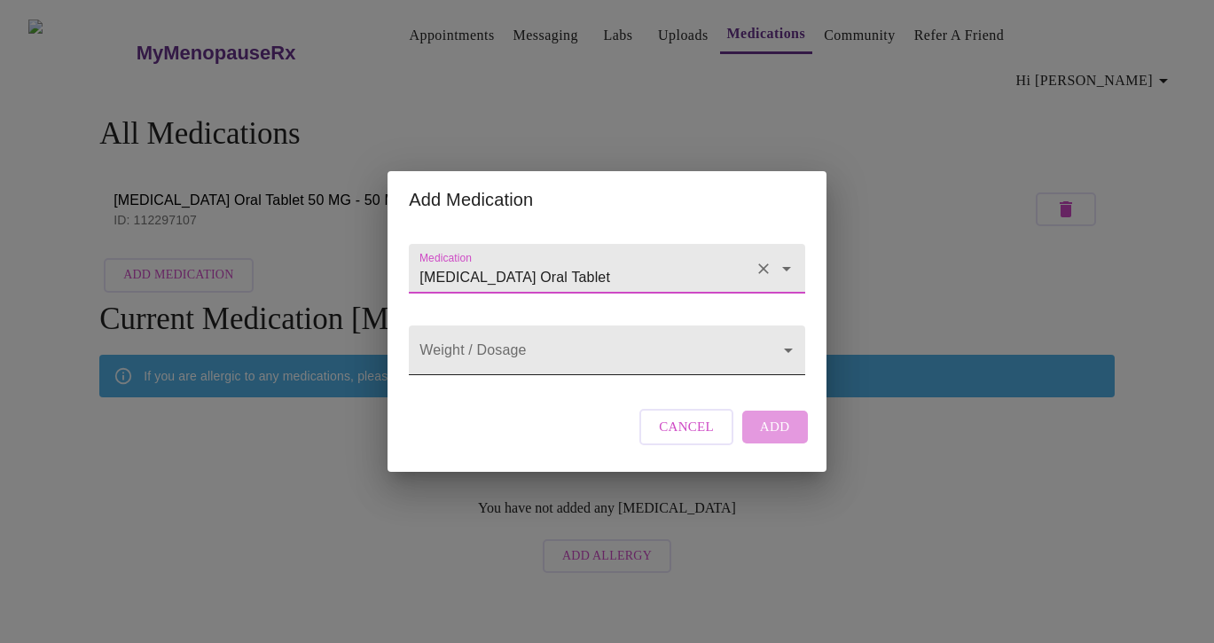
type input "[MEDICAL_DATA] Oral Tablet"
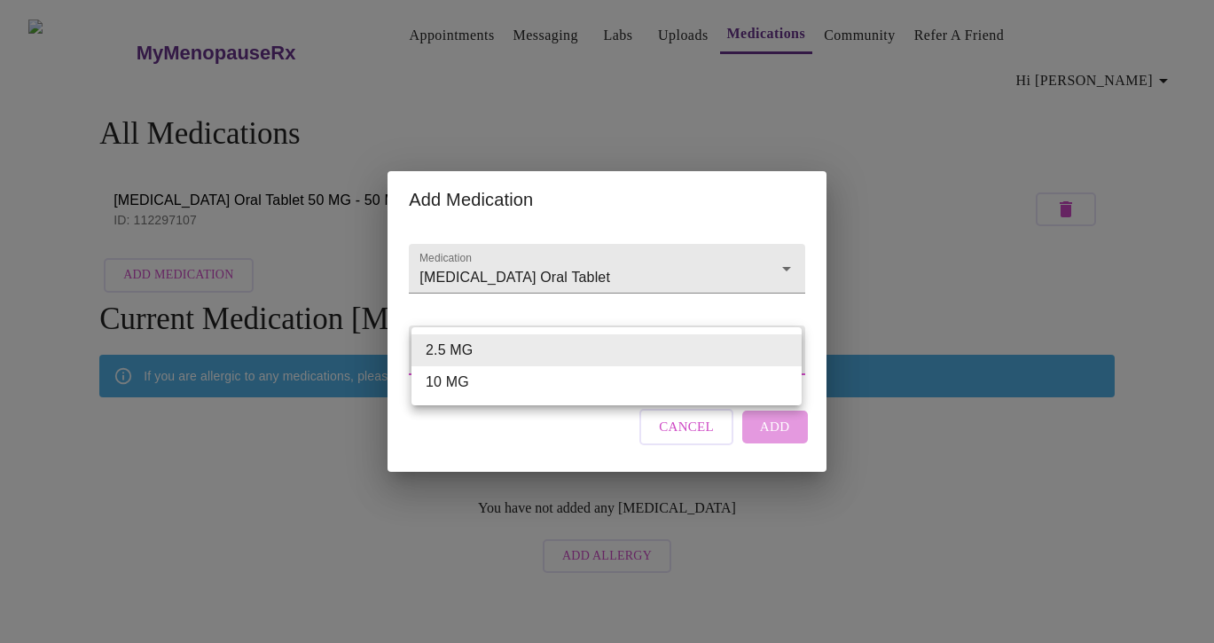
click at [481, 362] on body "MyMenopauseRx Appointments Messaging Labs Uploads Medications Community Refer a…" at bounding box center [606, 294] width 1199 height 574
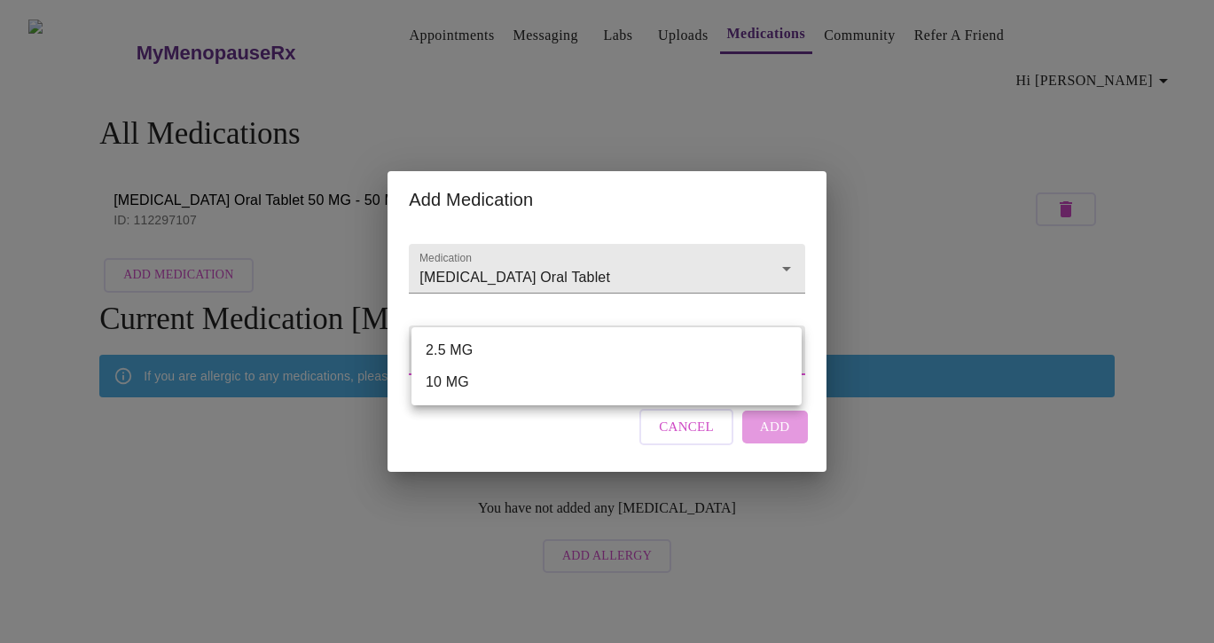
click at [479, 350] on li "2.5 MG" at bounding box center [606, 350] width 390 height 32
type input "2.5 MG"
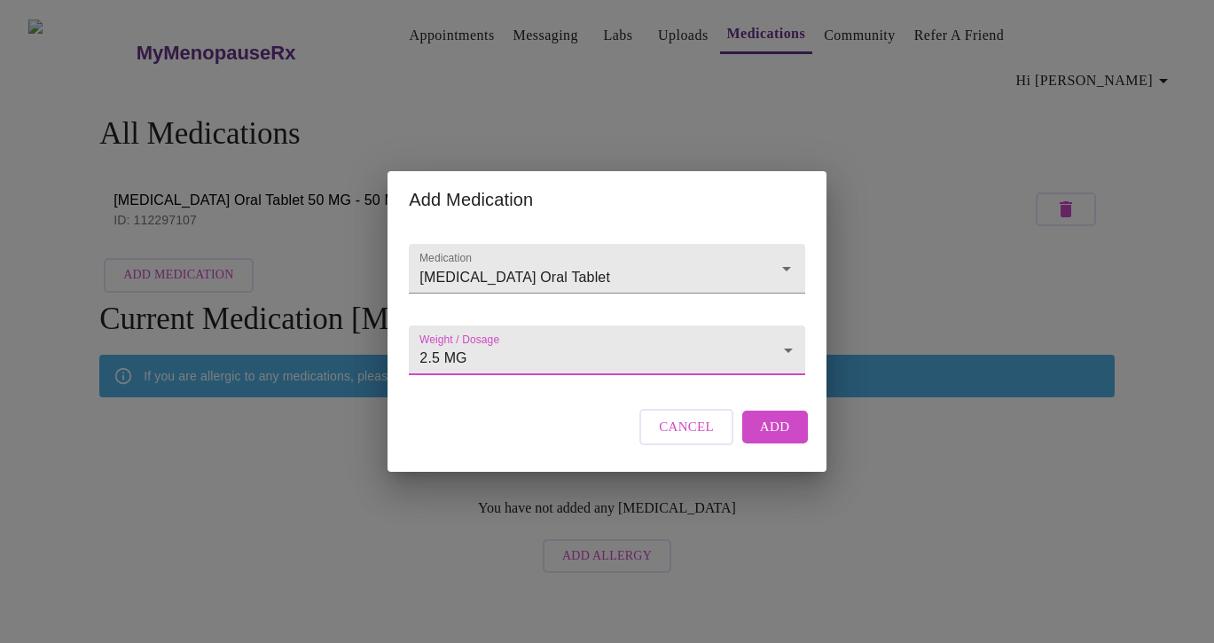
click at [766, 437] on span "Add" at bounding box center [775, 426] width 30 height 23
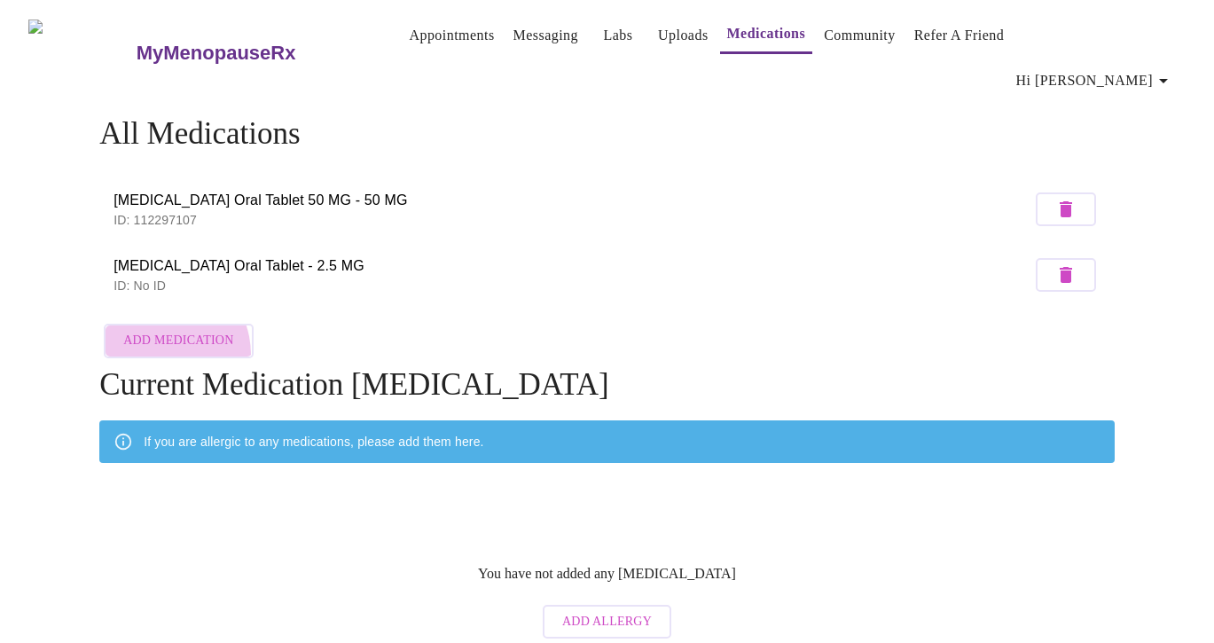
click at [159, 324] on button "Add Medication" at bounding box center [178, 341] width 149 height 35
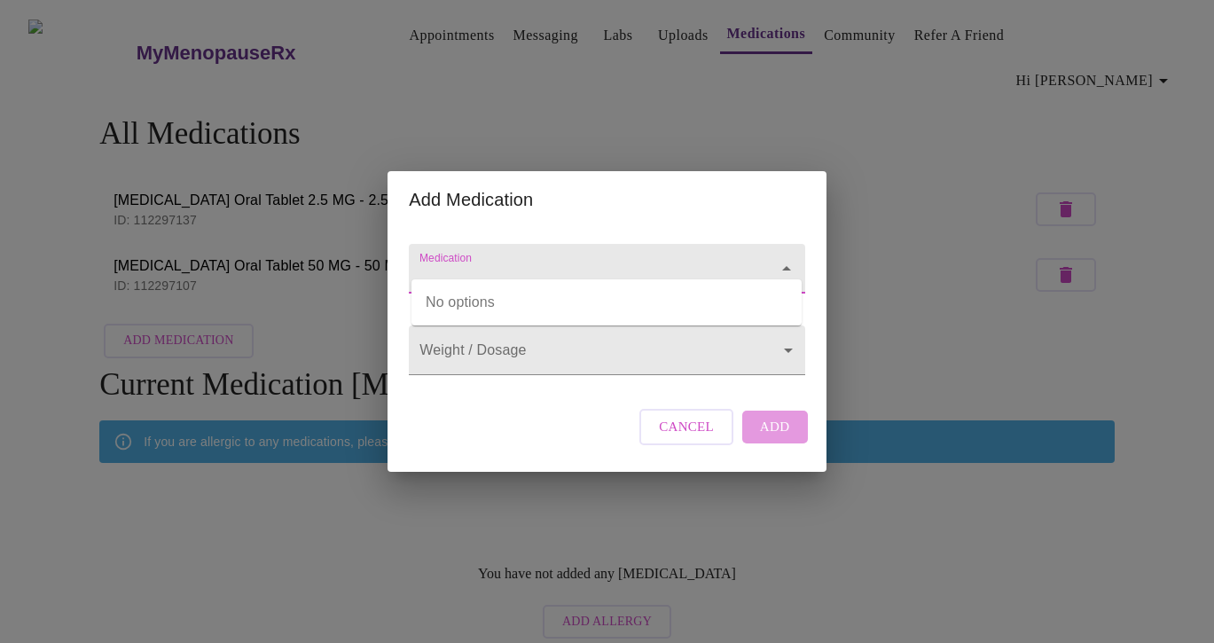
click at [473, 261] on input "Medication" at bounding box center [581, 277] width 331 height 33
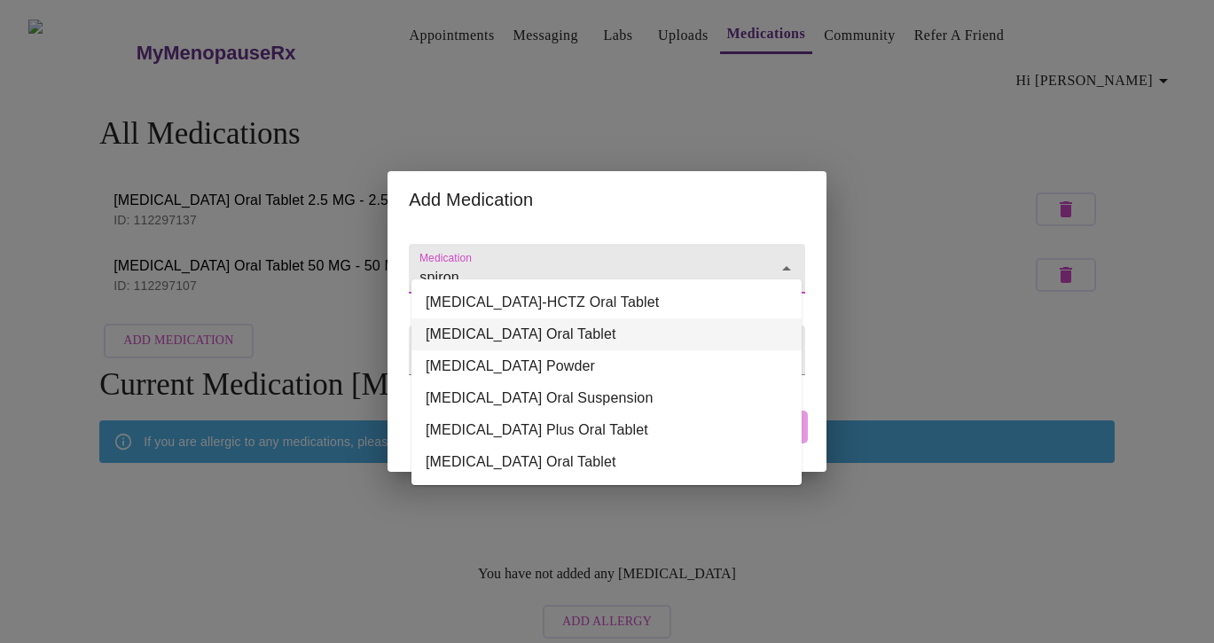
click at [499, 335] on li "[MEDICAL_DATA] Oral Tablet" at bounding box center [606, 334] width 390 height 32
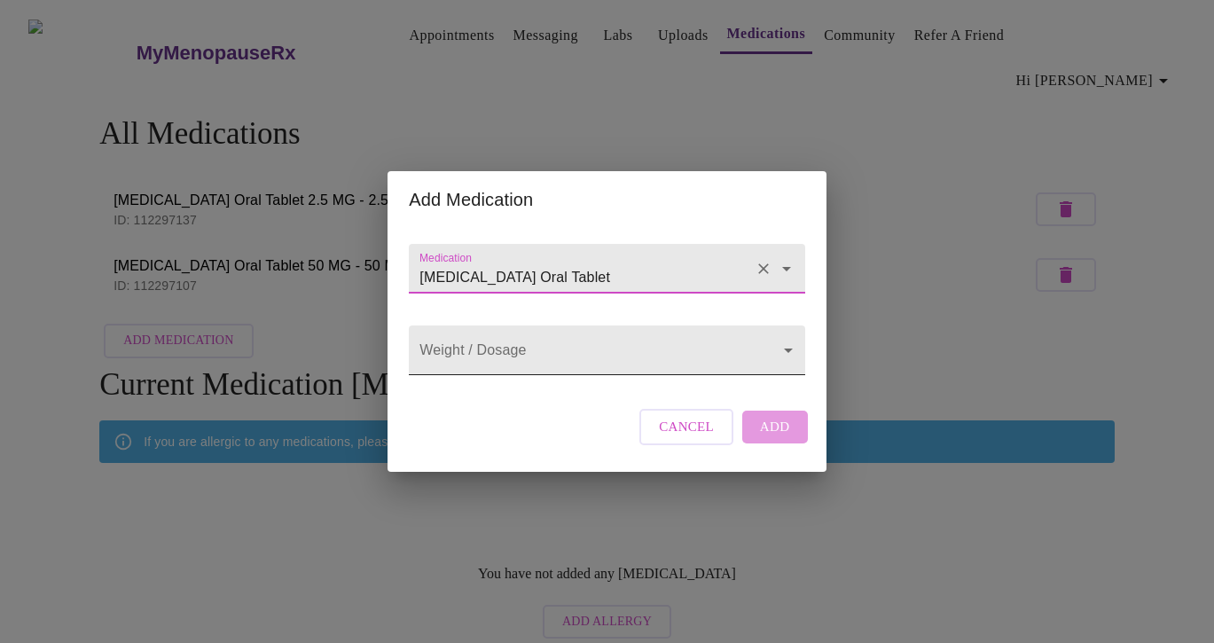
type input "[MEDICAL_DATA] Oral Tablet"
click at [496, 357] on body "MyMenopauseRx Appointments Messaging Labs Uploads Medications Community Refer a…" at bounding box center [606, 327] width 1199 height 640
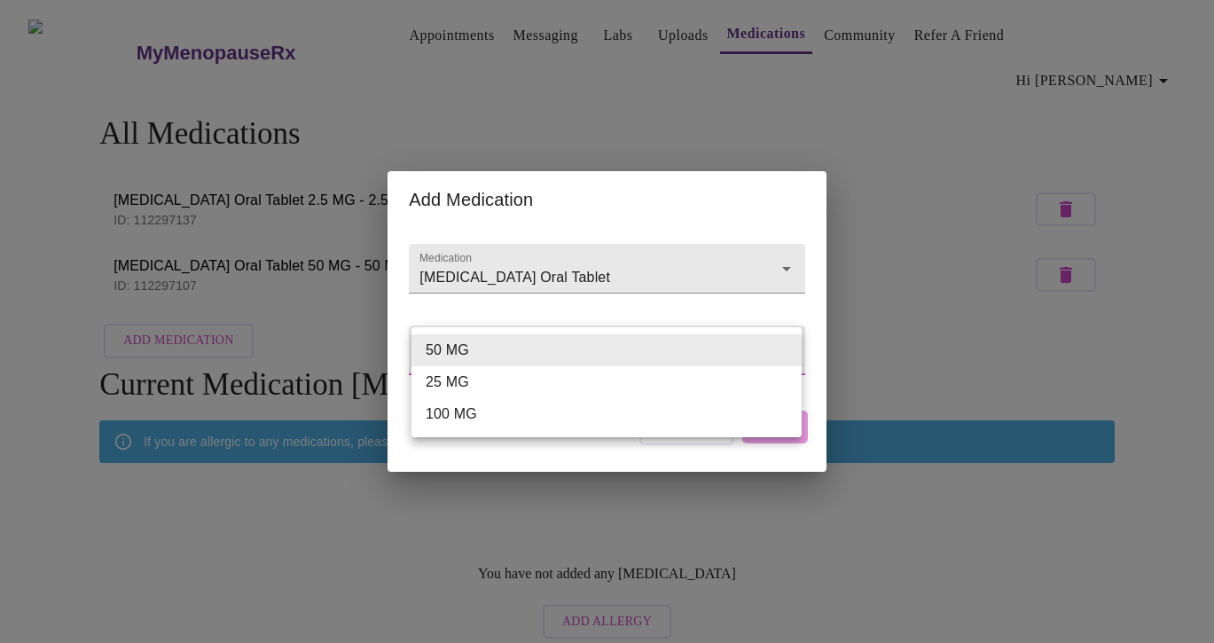
click at [485, 417] on li "100 MG" at bounding box center [606, 414] width 390 height 32
type input "100 MG"
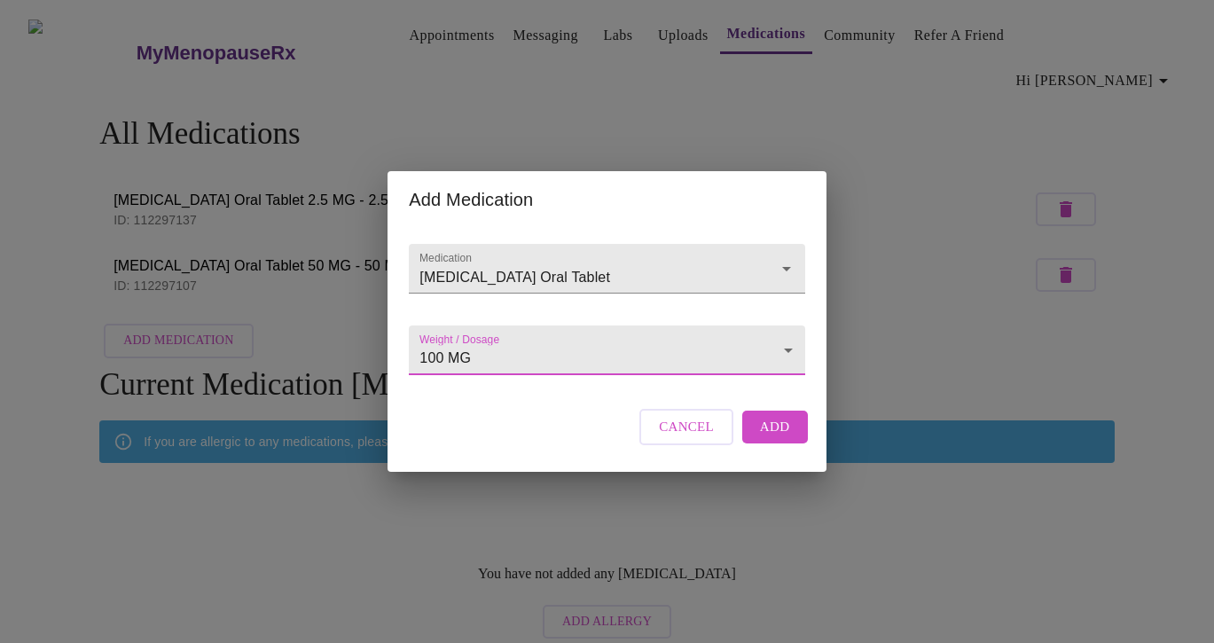
click at [777, 438] on span "Add" at bounding box center [775, 426] width 30 height 23
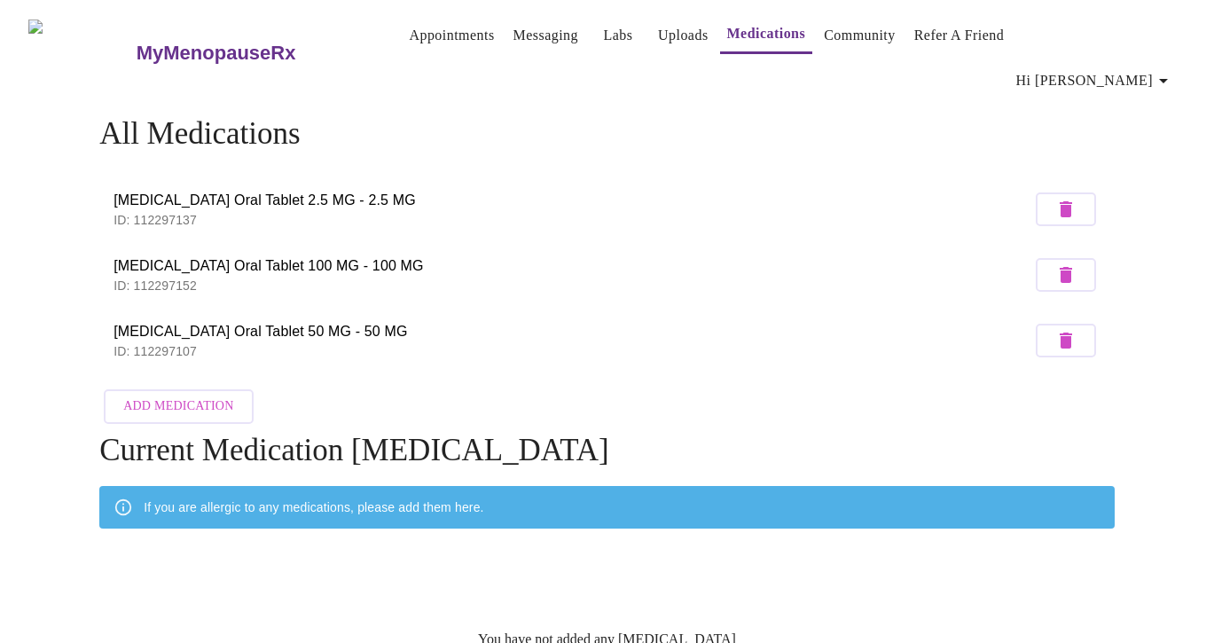
click at [855, 32] on link "Community" at bounding box center [860, 35] width 72 height 25
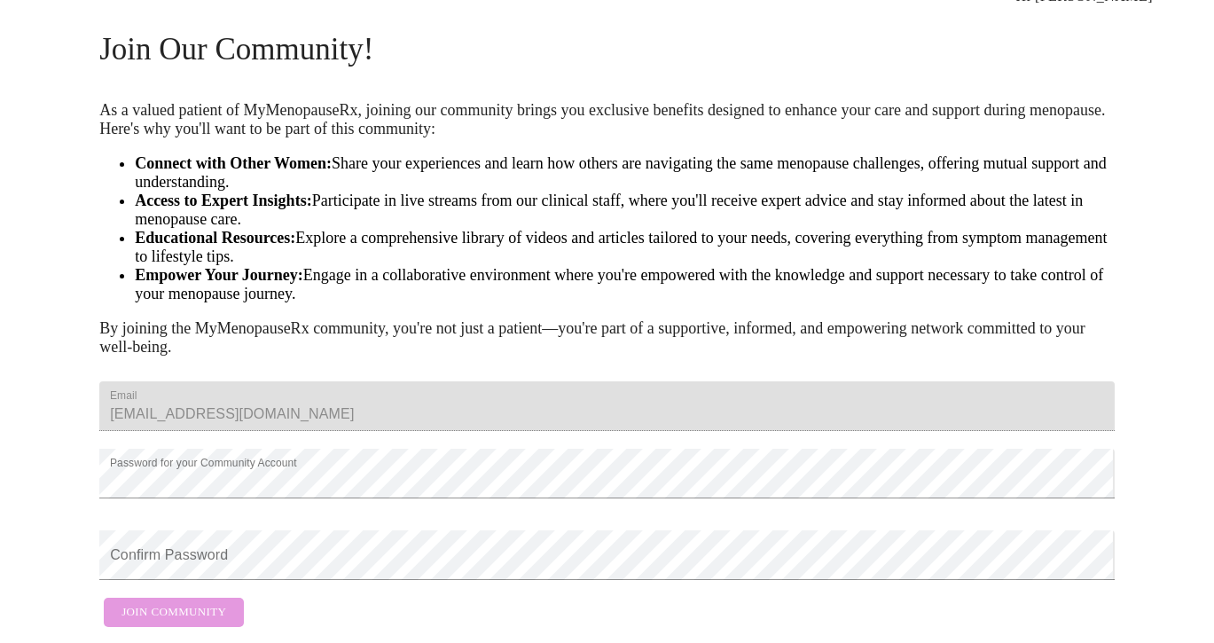
scroll to position [164, 0]
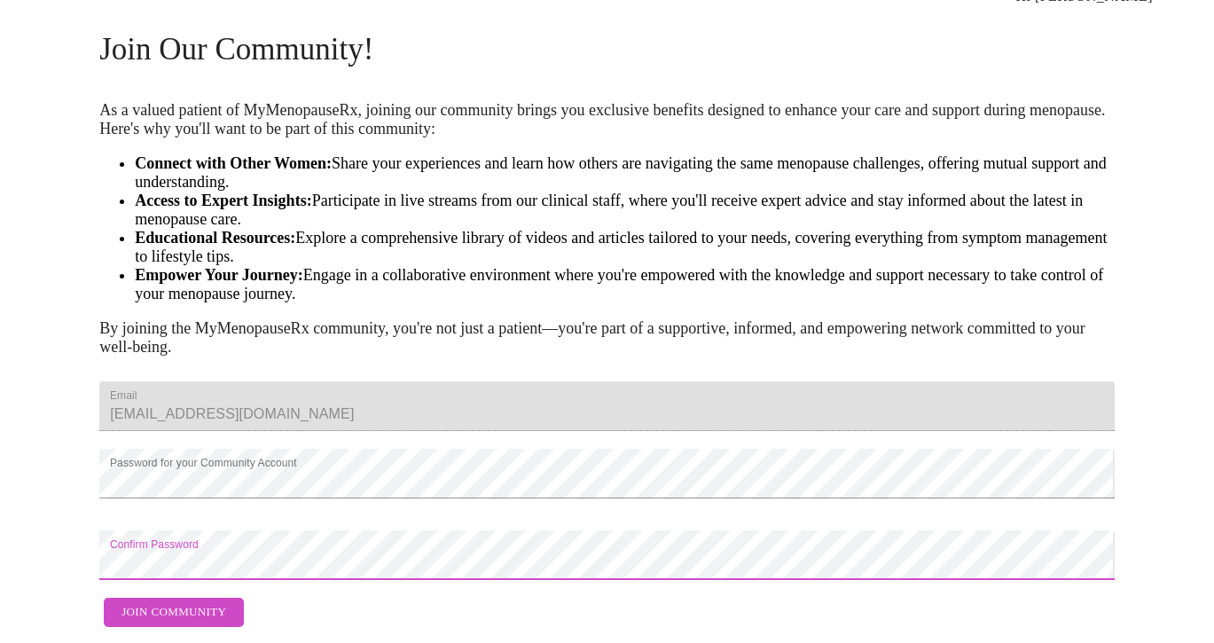
click at [204, 602] on span "Join Community" at bounding box center [173, 612] width 105 height 20
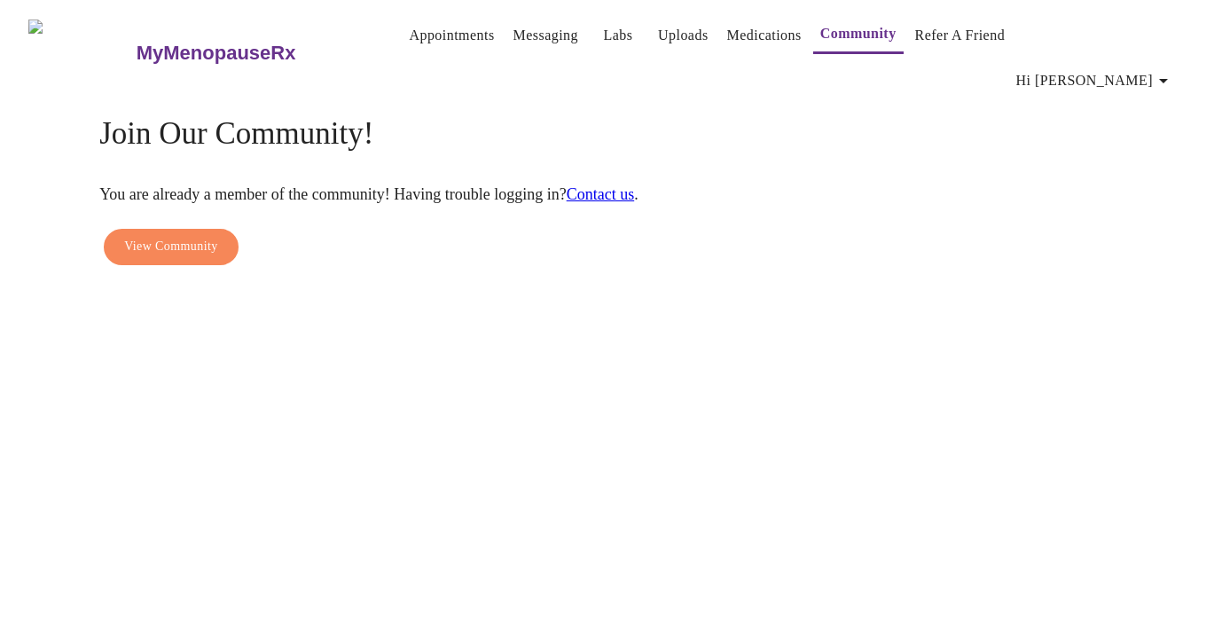
scroll to position [0, 0]
click at [946, 38] on link "Refer a Friend" at bounding box center [960, 35] width 90 height 25
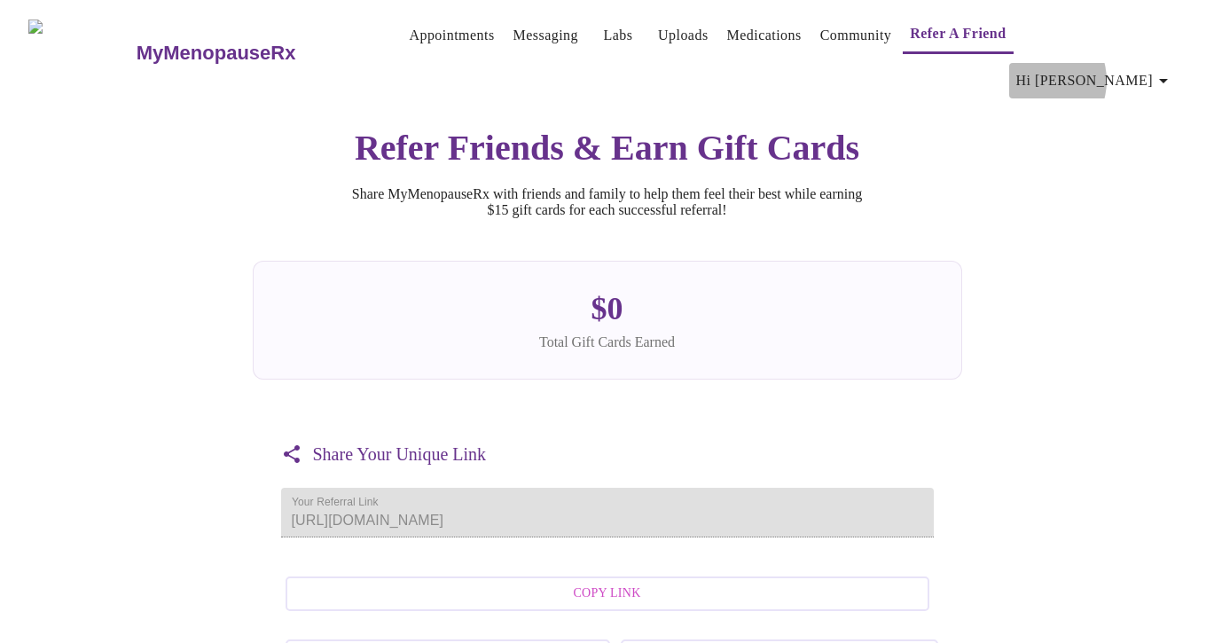
click at [1121, 68] on span "Hi [PERSON_NAME]" at bounding box center [1095, 80] width 158 height 25
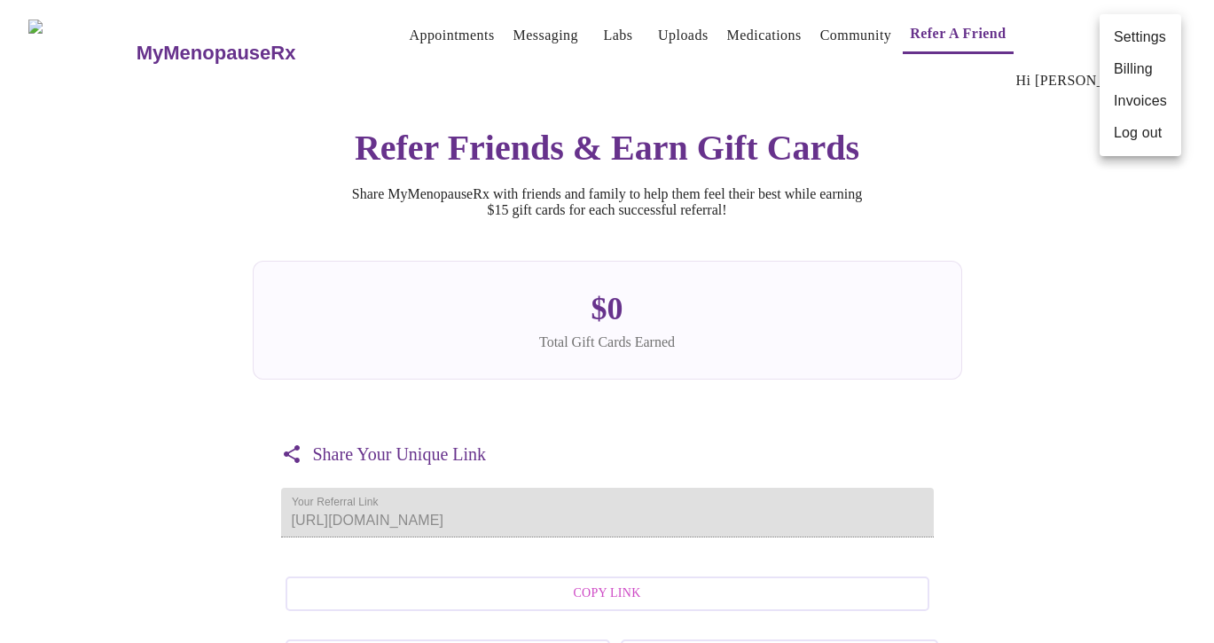
click at [1127, 39] on li "Settings" at bounding box center [1140, 37] width 82 height 32
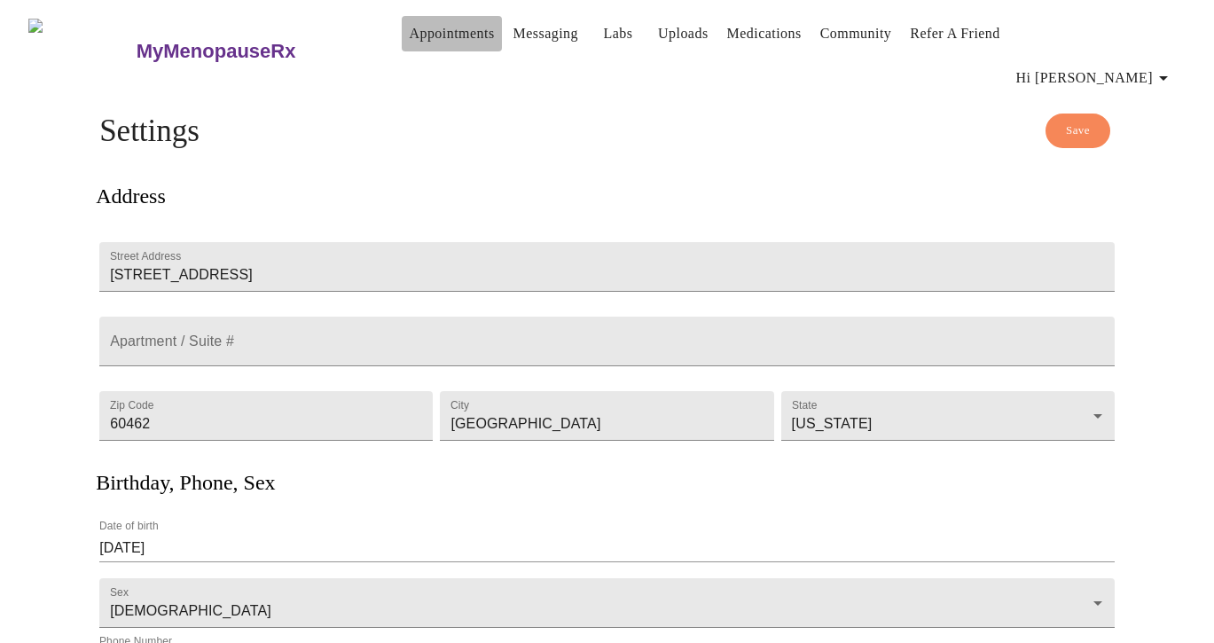
click at [428, 31] on link "Appointments" at bounding box center [451, 33] width 85 height 25
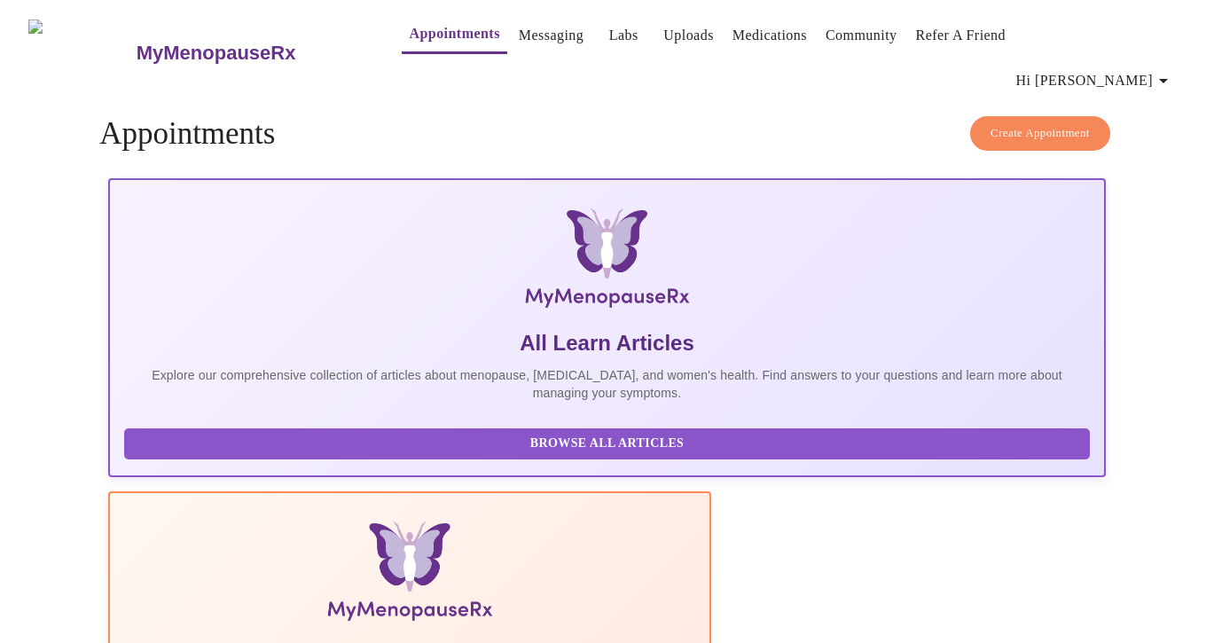
scroll to position [22, 0]
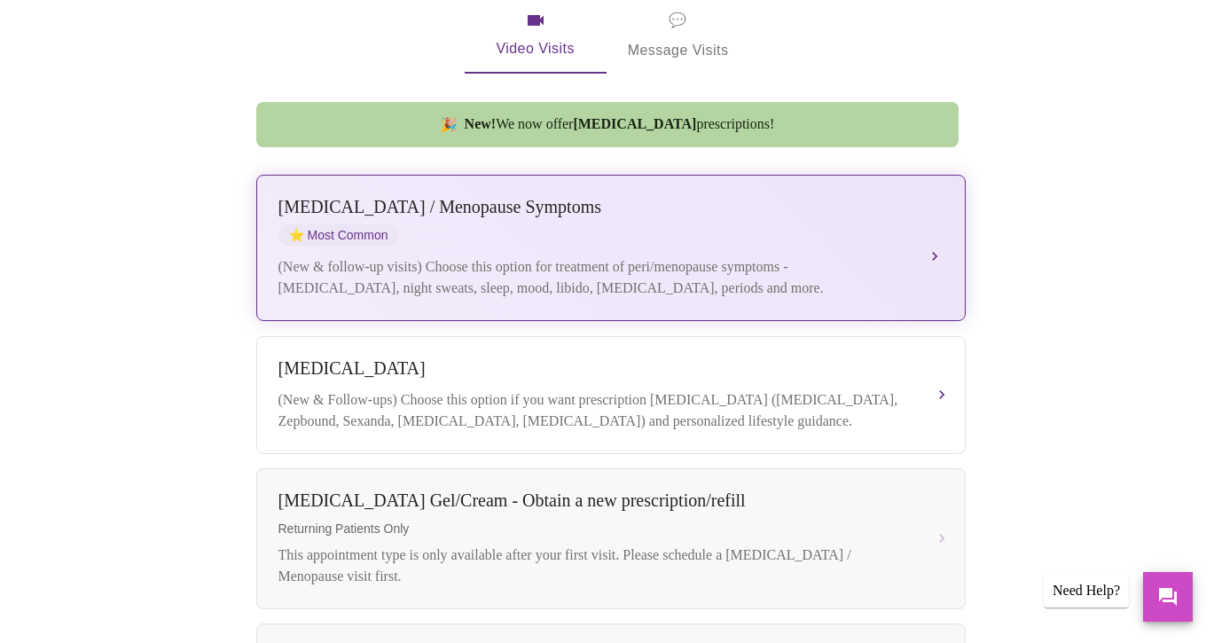
scroll to position [447, 0]
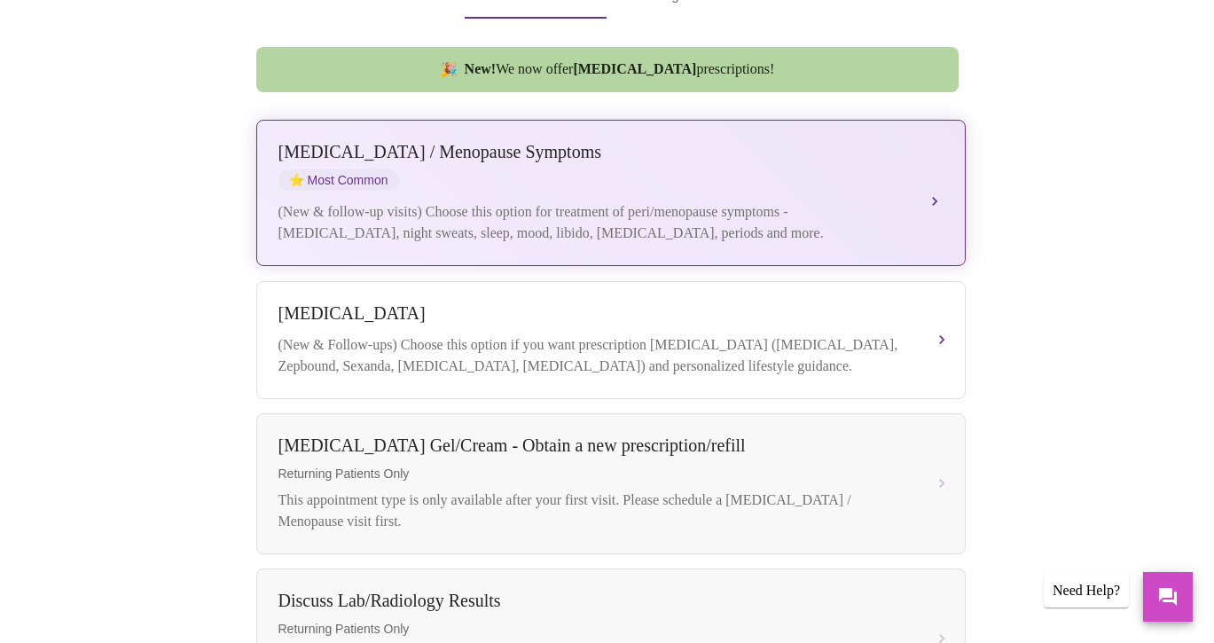
click at [547, 201] on div "(New & follow-up visits) Choose this option for treatment of peri/menopause sym…" at bounding box center [592, 222] width 629 height 43
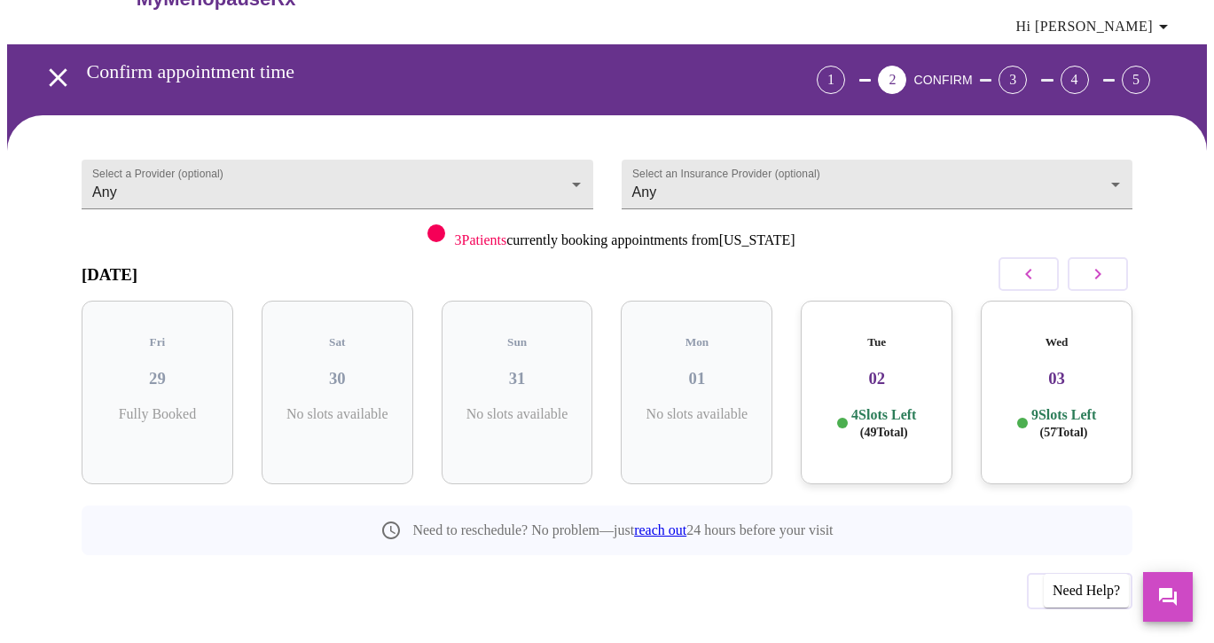
click at [1104, 263] on icon "button" at bounding box center [1097, 273] width 21 height 21
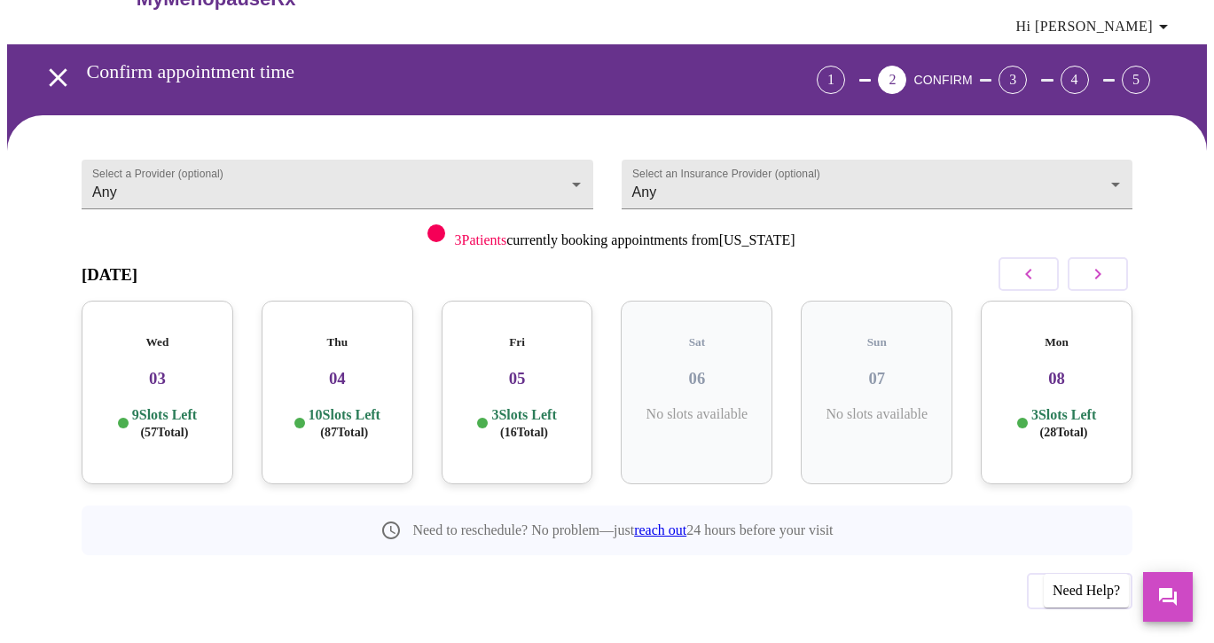
click at [1104, 263] on icon "button" at bounding box center [1097, 273] width 21 height 21
click at [693, 361] on div "Fri 12 5 Slots Left ( 24 Total)" at bounding box center [697, 392] width 152 height 183
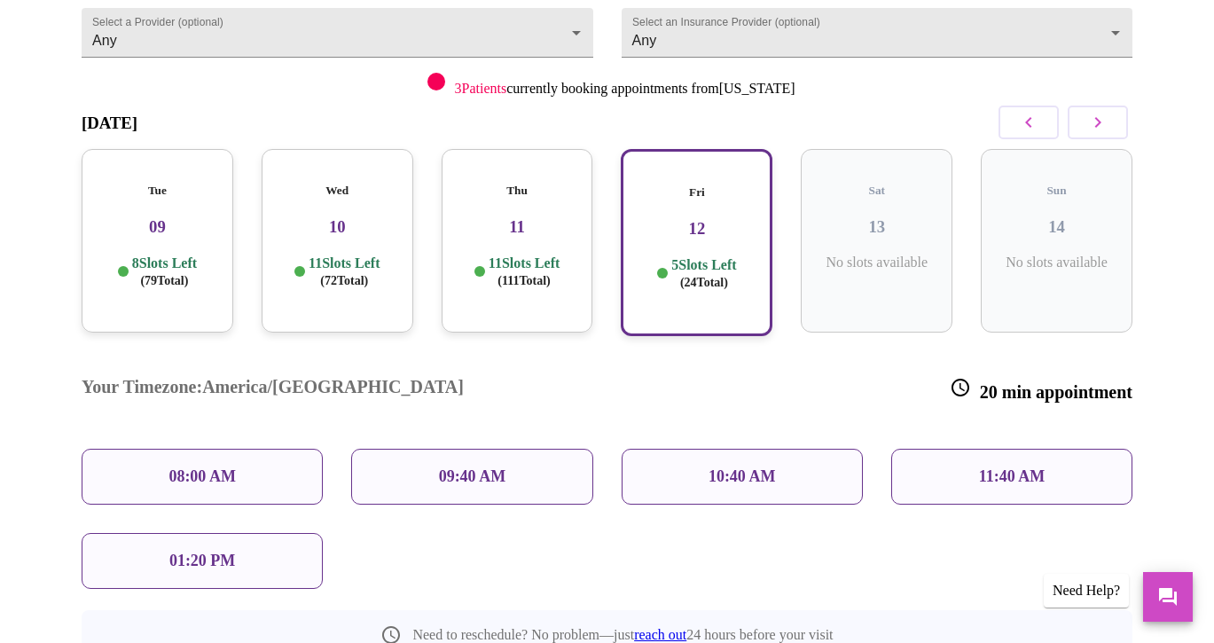
scroll to position [205, 0]
click at [169, 552] on p "01:20 PM" at bounding box center [202, 561] width 66 height 19
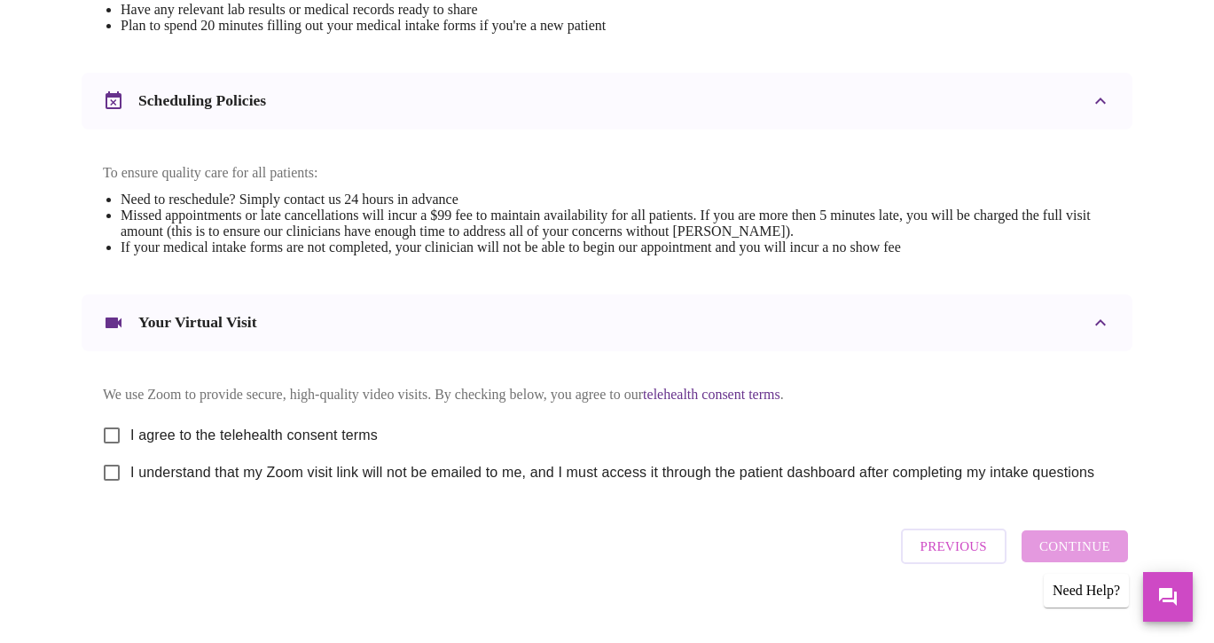
scroll to position [642, 0]
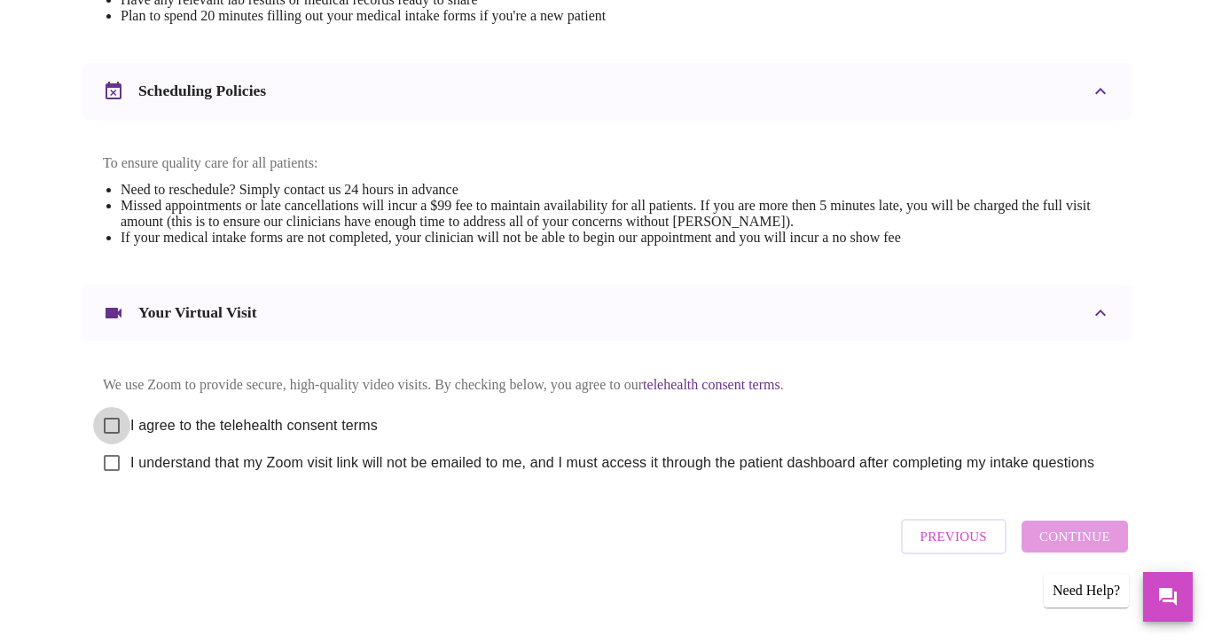
click at [109, 407] on input "I agree to the telehealth consent terms" at bounding box center [111, 425] width 37 height 37
checkbox input "true"
click at [100, 462] on input "I understand that my Zoom visit link will not be emailed to me, and I must acce…" at bounding box center [111, 462] width 37 height 37
checkbox input "true"
click at [1066, 543] on span "Continue" at bounding box center [1074, 536] width 71 height 23
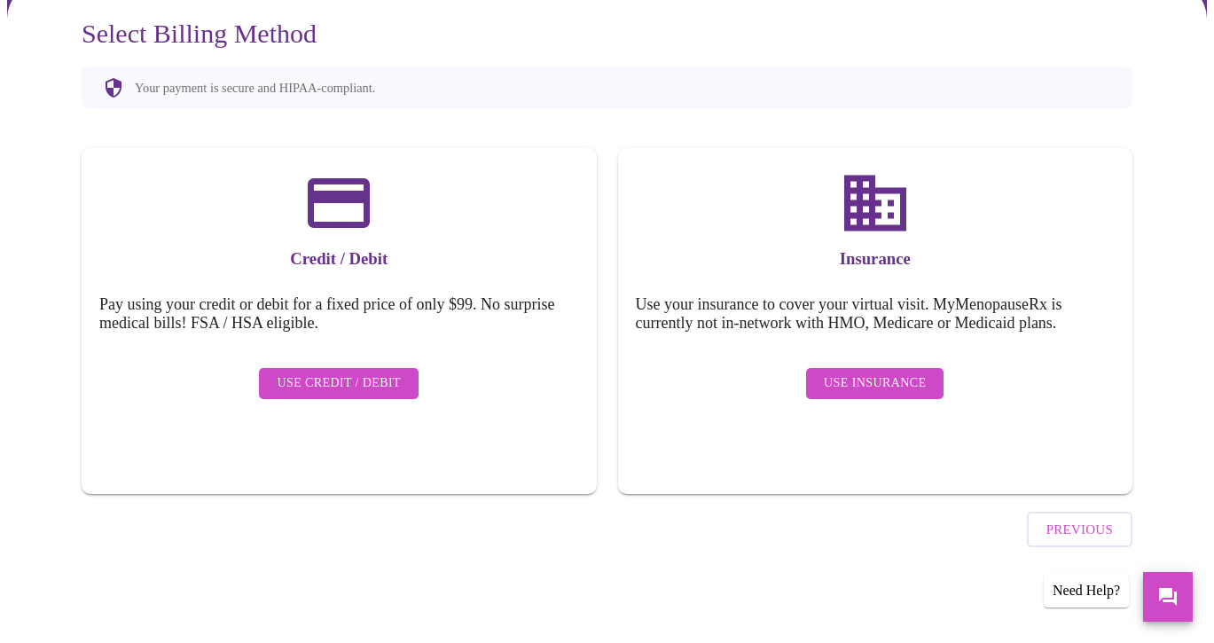
scroll to position [112, 0]
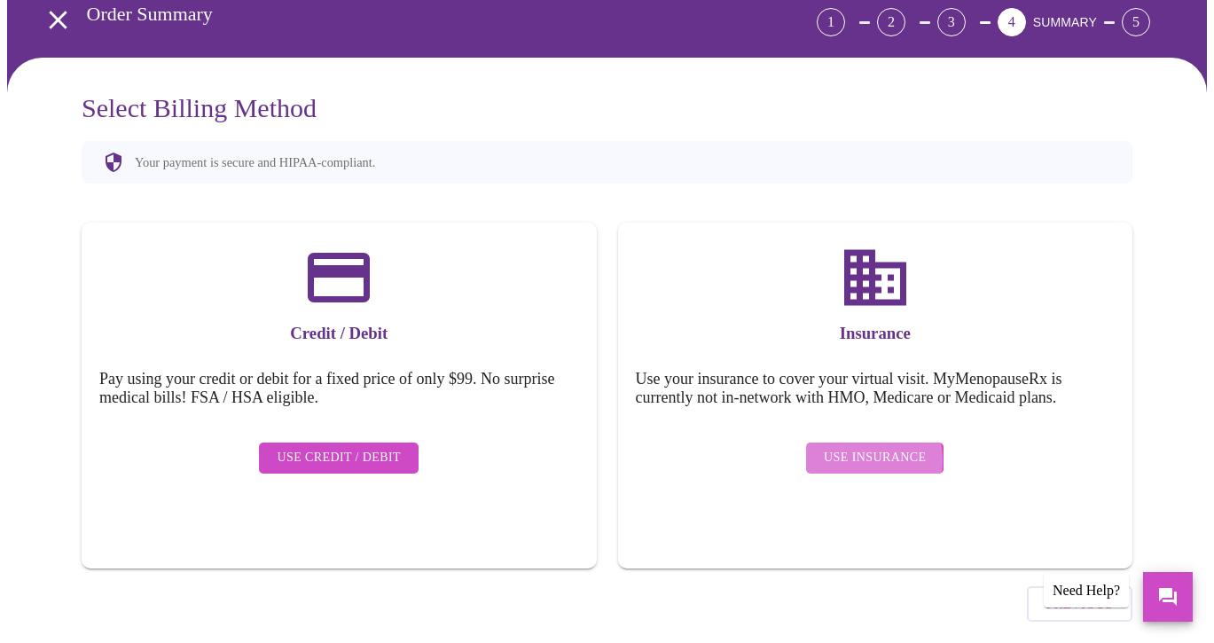
click at [858, 447] on span "Use Insurance" at bounding box center [875, 458] width 102 height 22
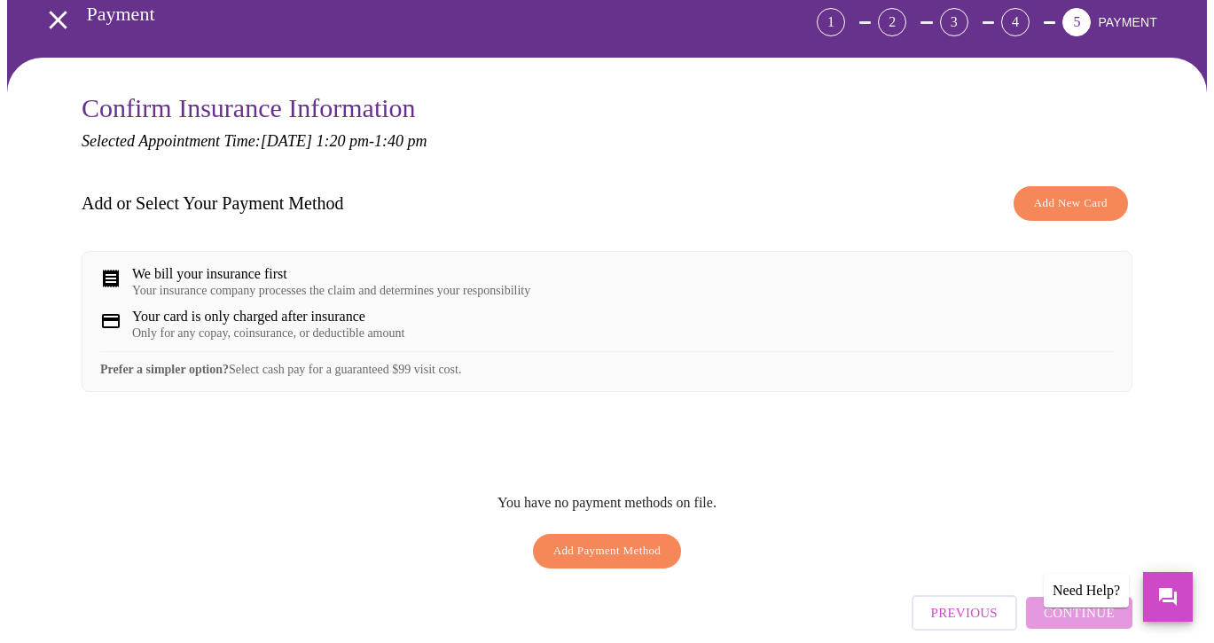
click at [1076, 193] on span "Add New Card" at bounding box center [1071, 203] width 74 height 20
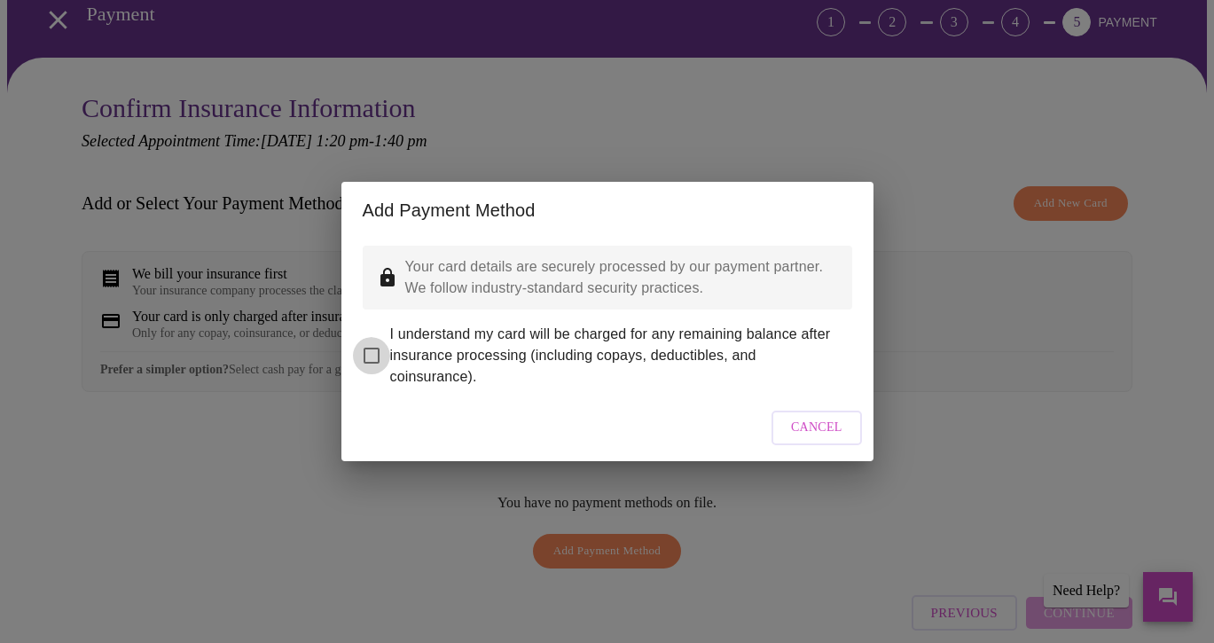
click at [371, 347] on input "I understand my card will be charged for any remaining balance after insurance …" at bounding box center [371, 355] width 37 height 37
checkbox input "true"
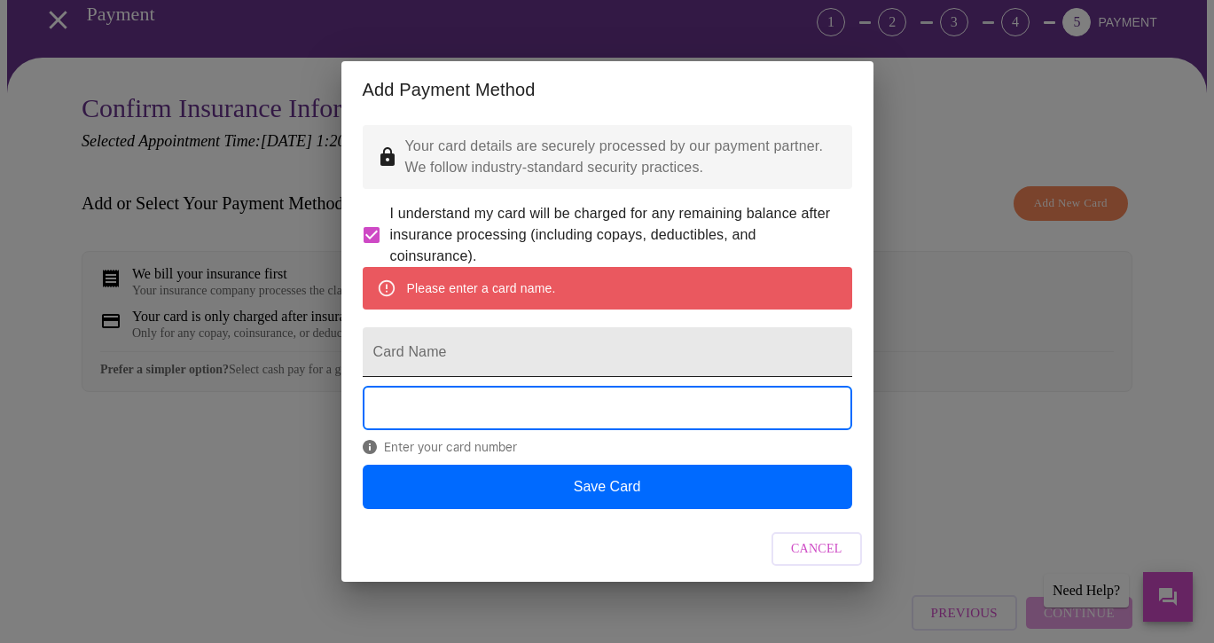
click at [484, 355] on input "Card Name" at bounding box center [607, 352] width 489 height 50
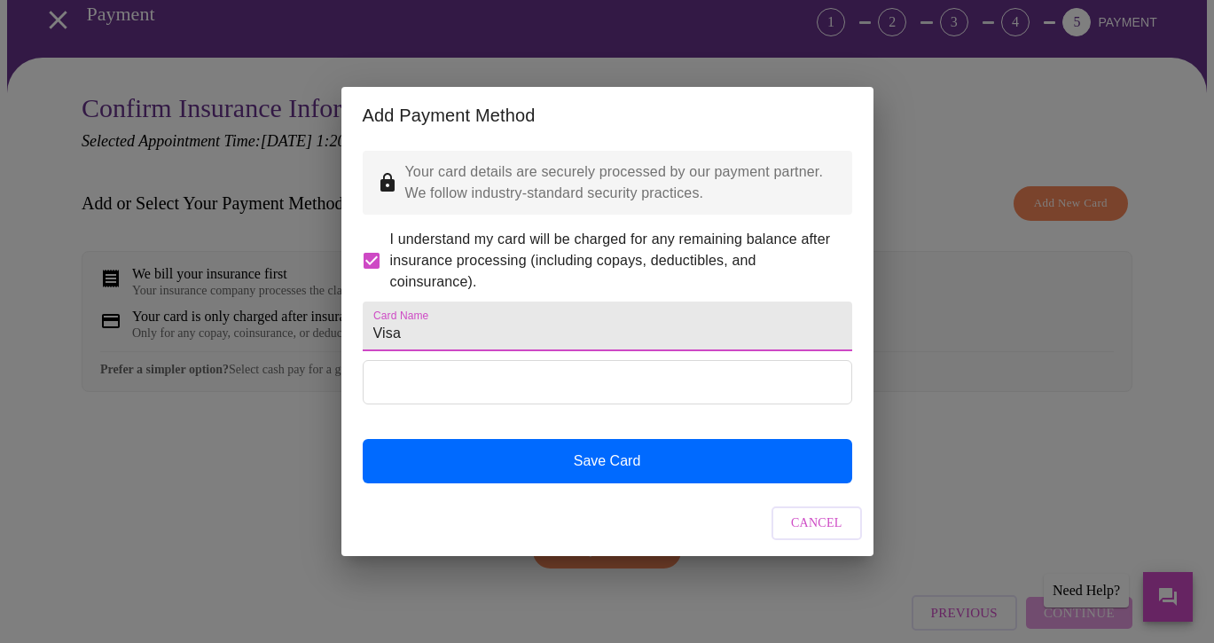
type input "Visa"
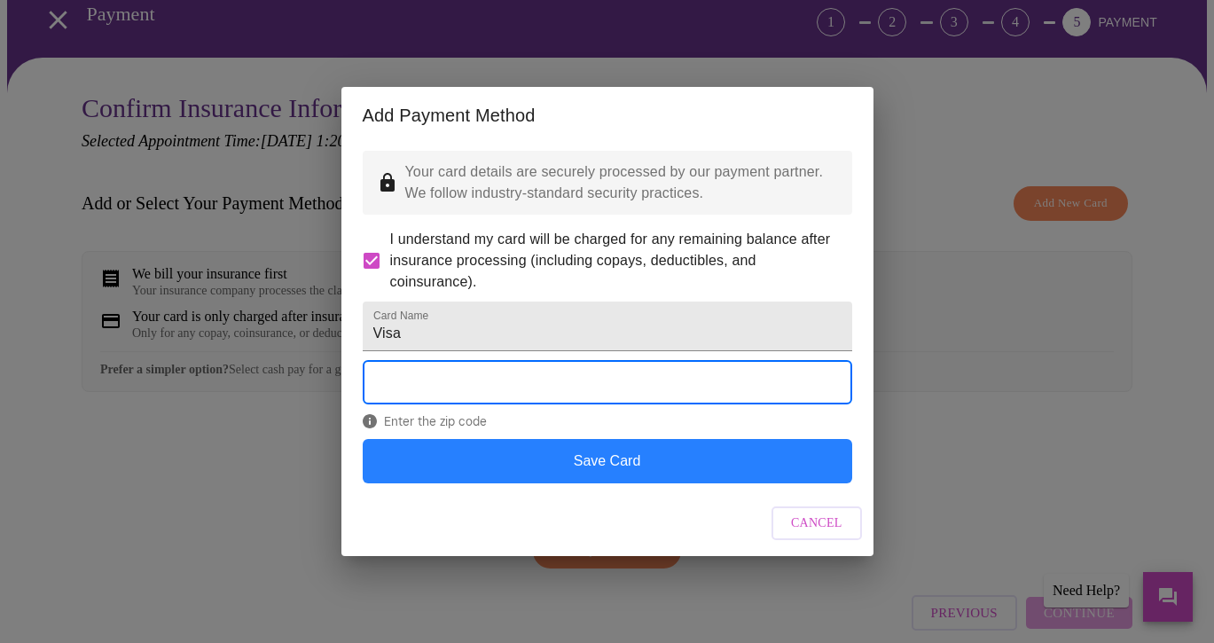
click at [568, 480] on button "Save Card" at bounding box center [607, 461] width 489 height 44
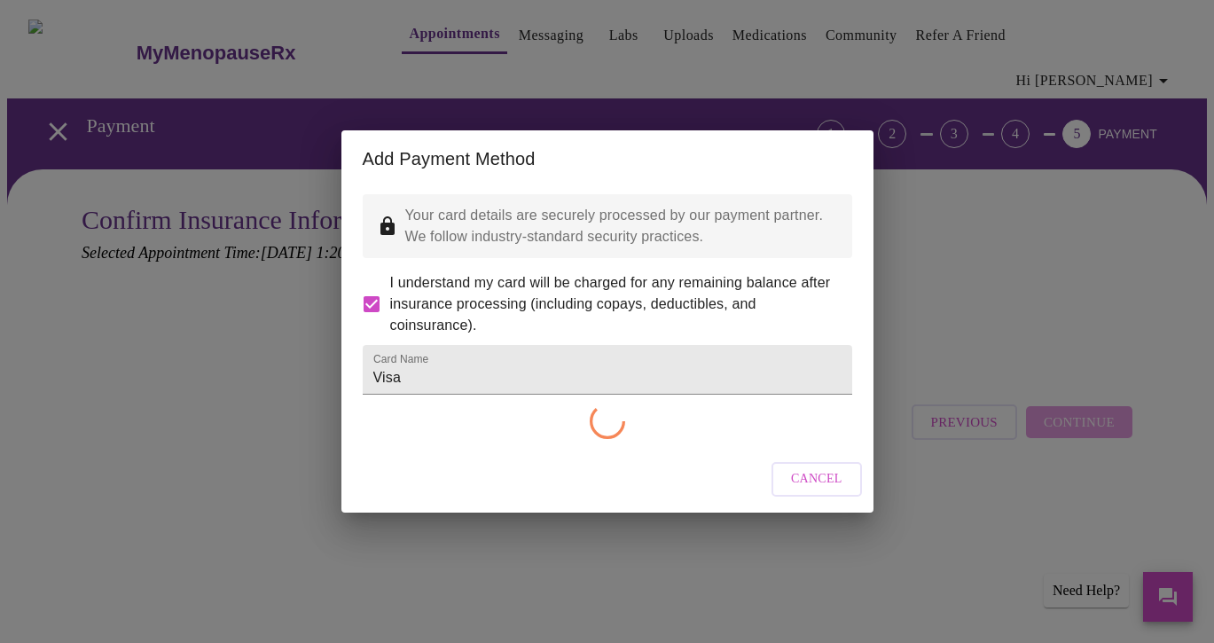
scroll to position [0, 0]
checkbox input "false"
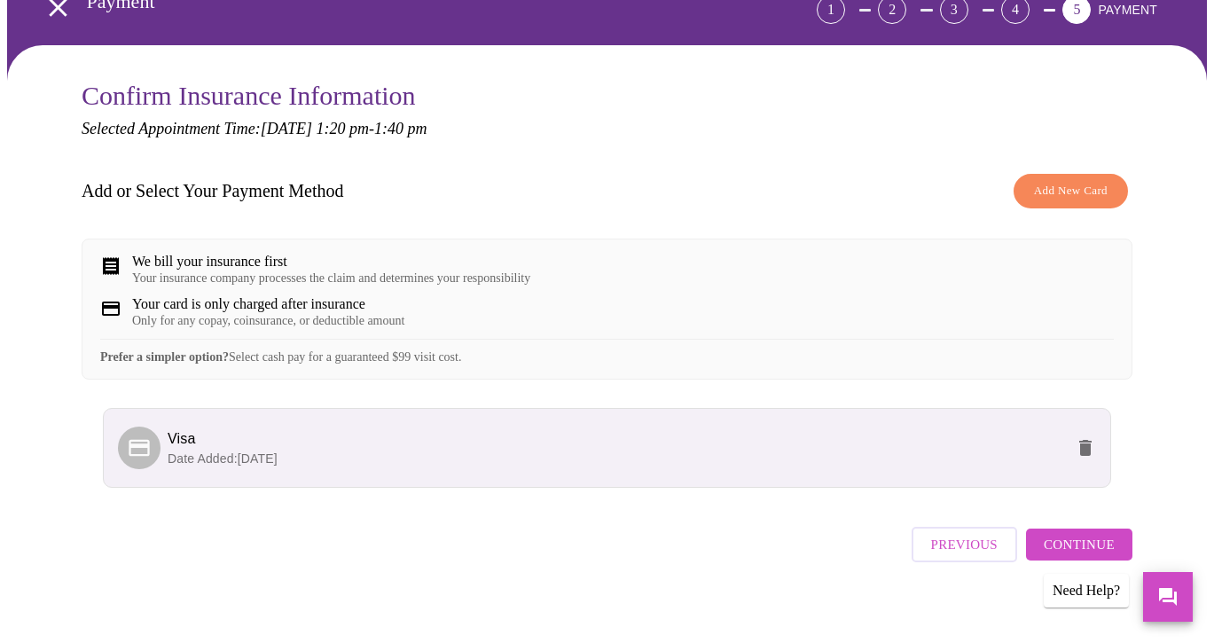
scroll to position [127, 0]
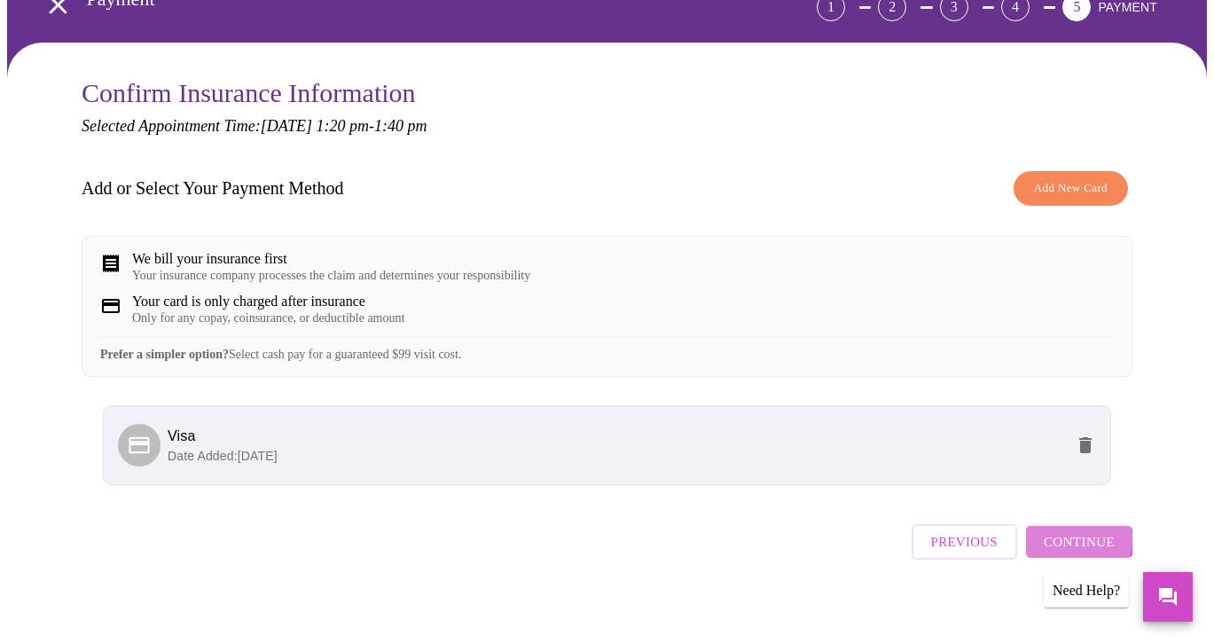
click at [1078, 534] on span "Continue" at bounding box center [1078, 541] width 71 height 23
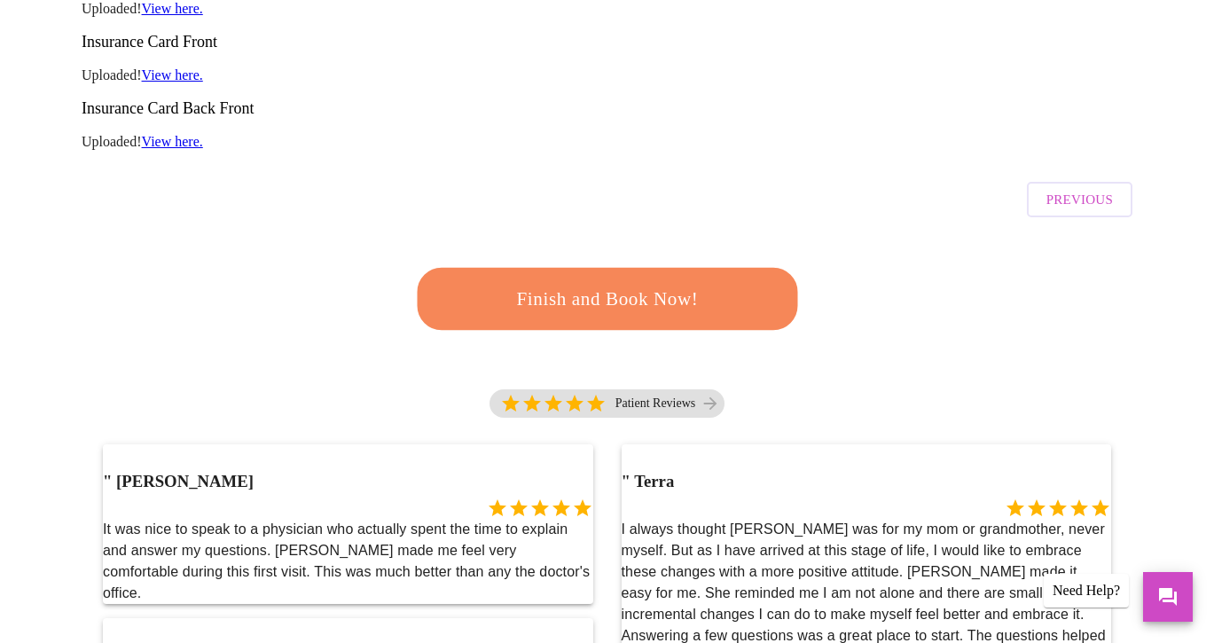
scroll to position [404, 0]
click at [661, 284] on span "Finish and Book Now!" at bounding box center [607, 300] width 328 height 33
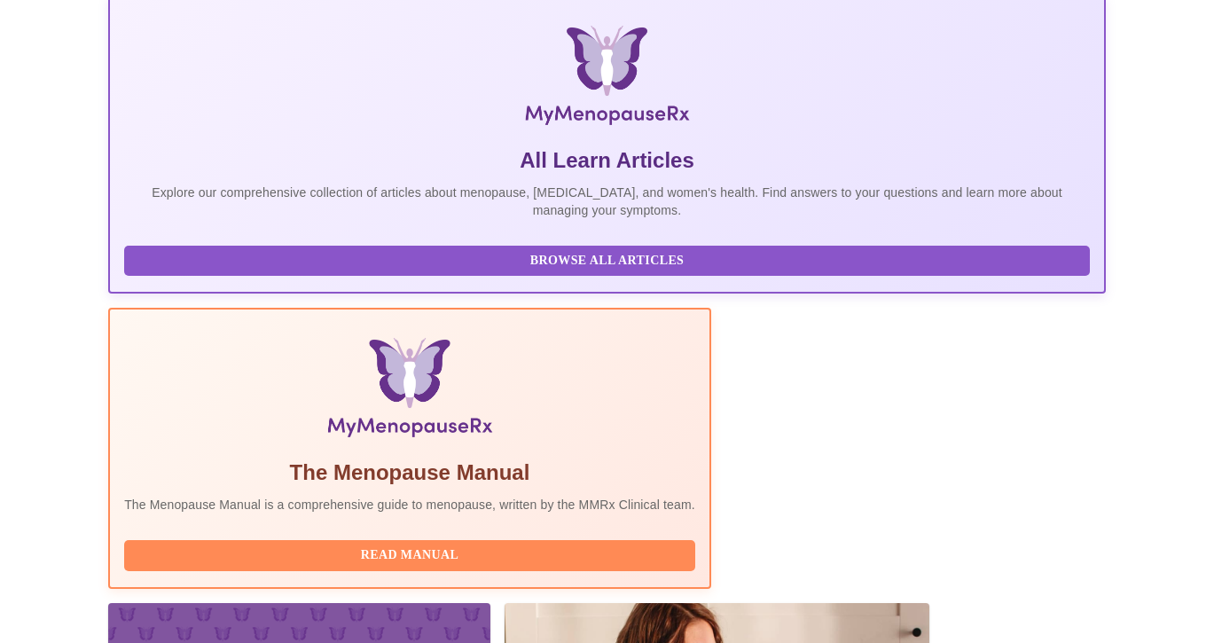
scroll to position [327, 0]
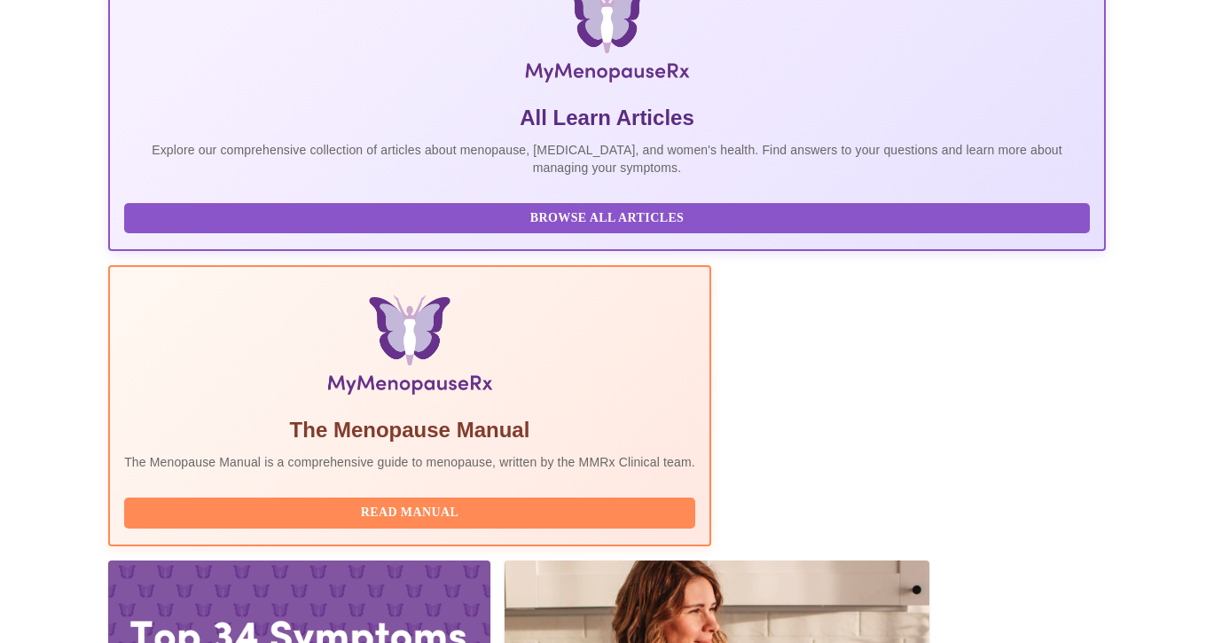
drag, startPoint x: 199, startPoint y: 392, endPoint x: 419, endPoint y: 390, distance: 219.9
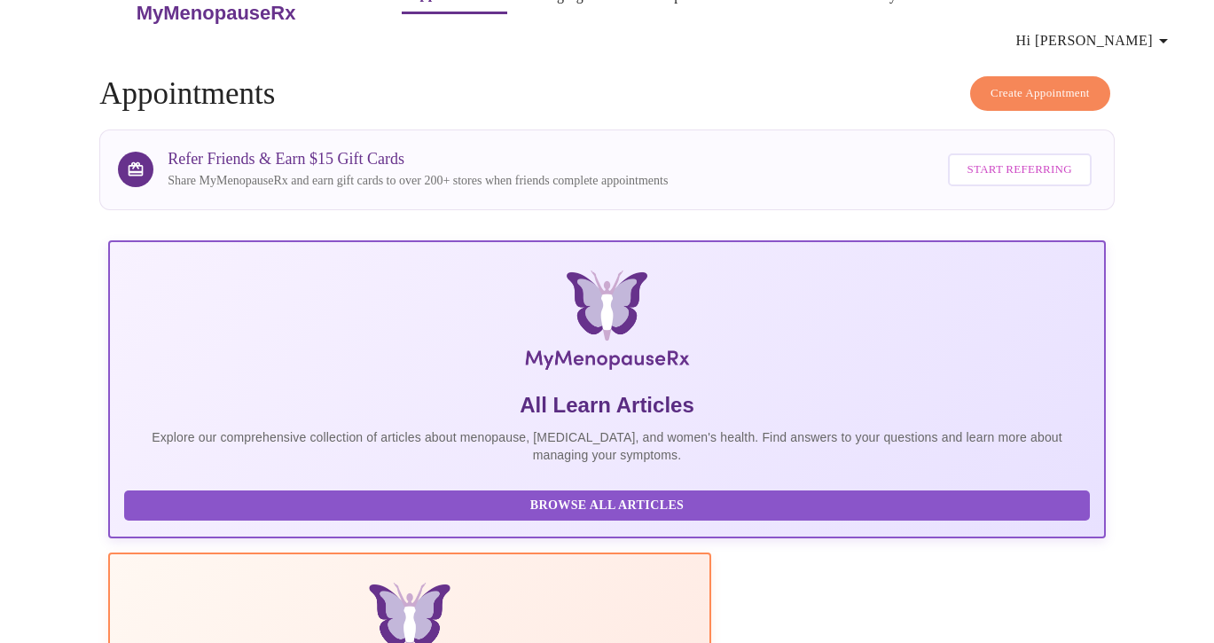
scroll to position [0, 0]
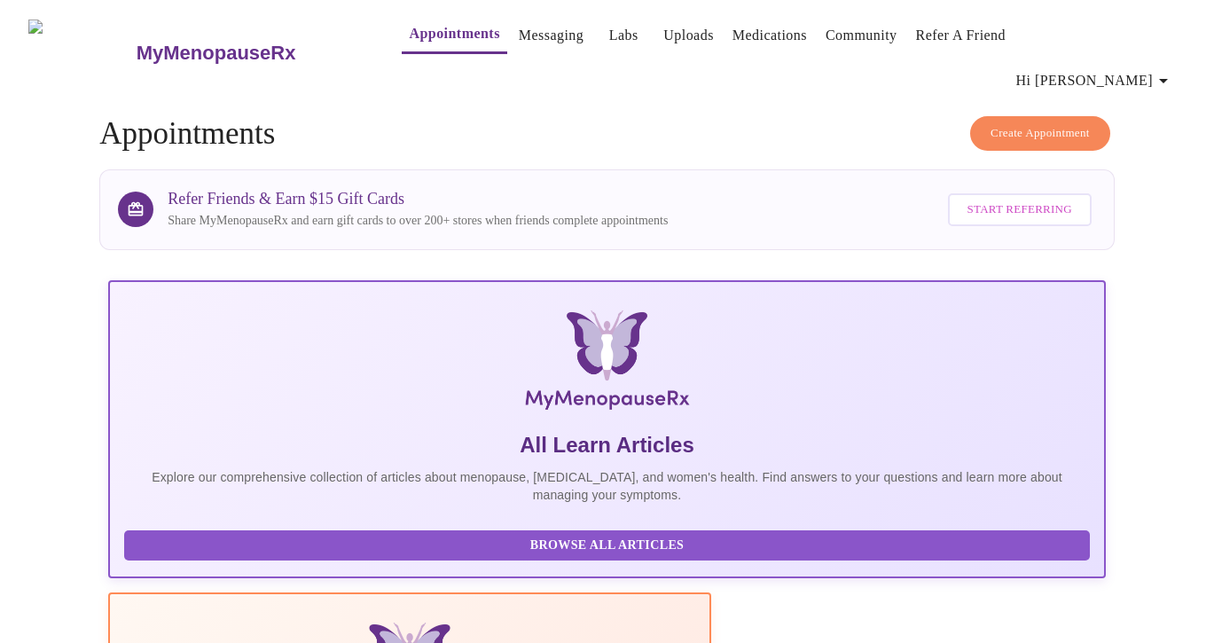
click at [1123, 68] on span "Hi [PERSON_NAME]" at bounding box center [1095, 80] width 158 height 25
click at [53, 25] on div at bounding box center [607, 321] width 1214 height 643
click at [137, 42] on h3 "MyMenopauseRx" at bounding box center [217, 53] width 160 height 23
click at [418, 32] on link "Appointments" at bounding box center [454, 33] width 90 height 25
click at [519, 37] on link "Messaging" at bounding box center [551, 35] width 65 height 25
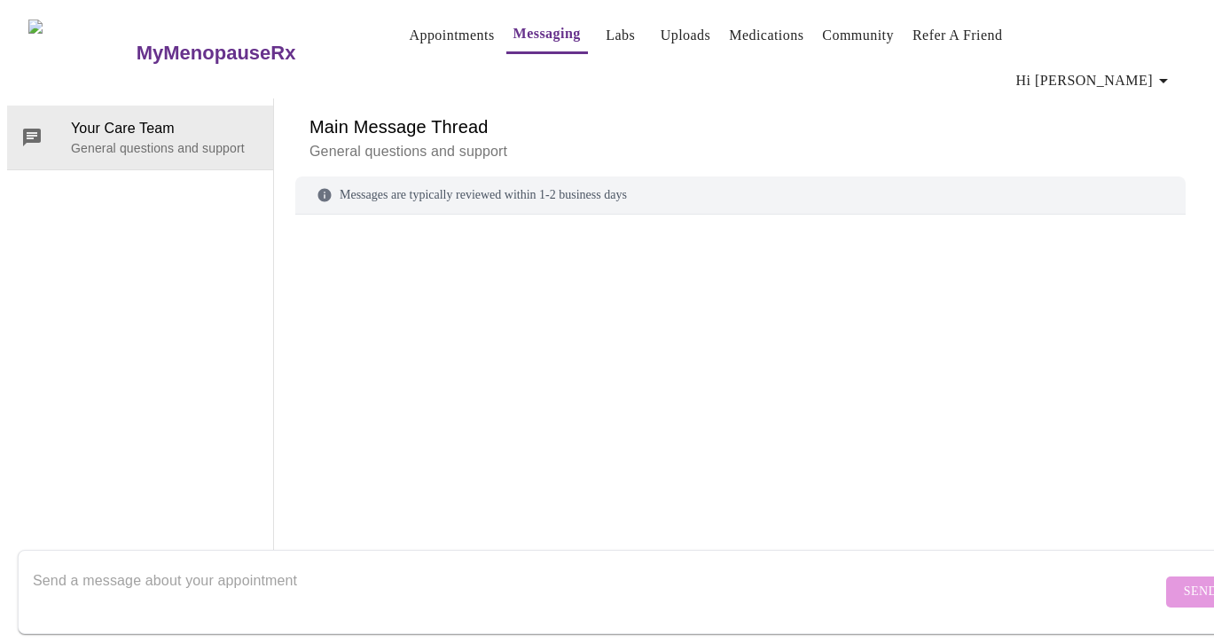
click at [605, 35] on link "Labs" at bounding box center [619, 35] width 29 height 25
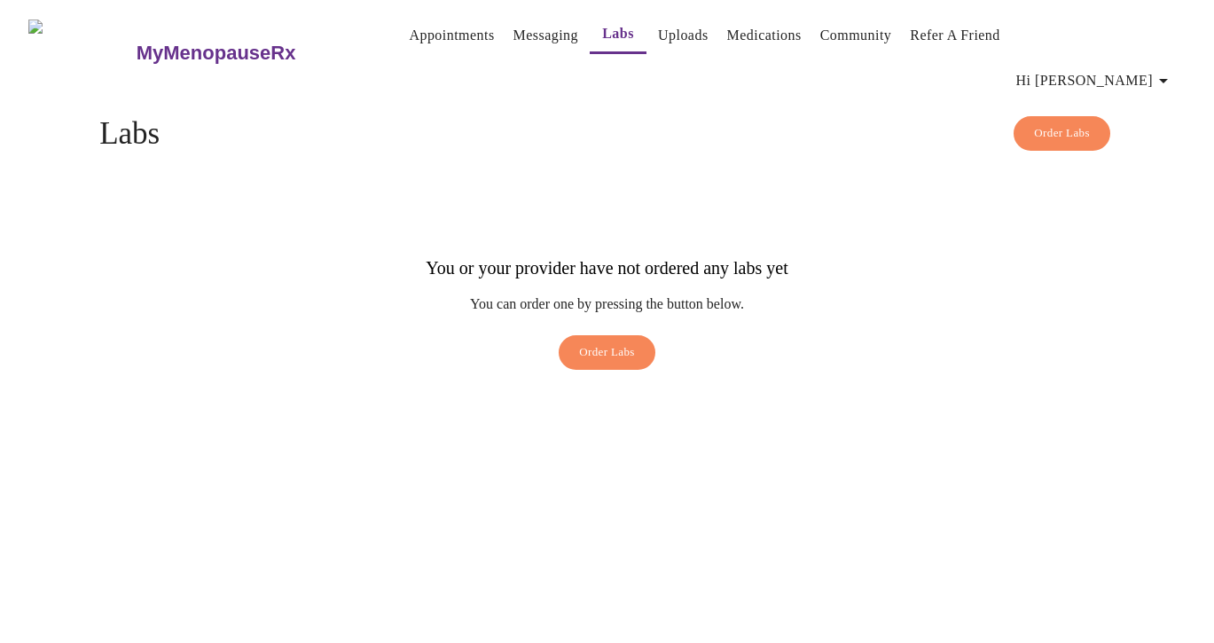
click at [673, 29] on link "Uploads" at bounding box center [683, 35] width 51 height 25
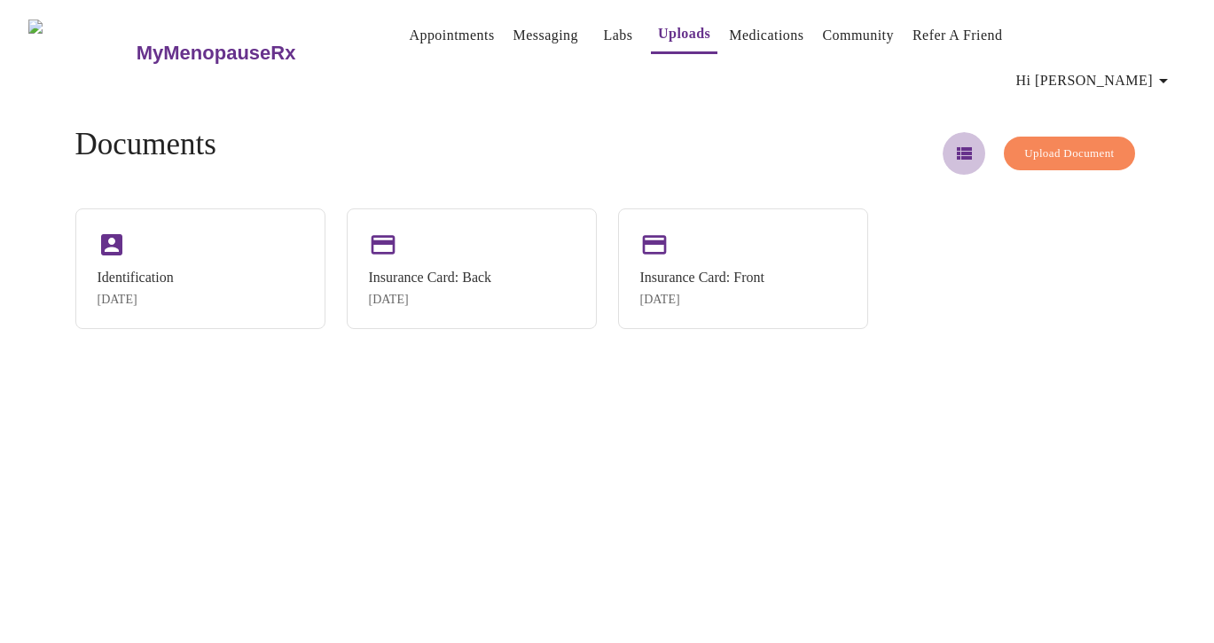
click at [956, 147] on icon "button" at bounding box center [963, 153] width 15 height 12
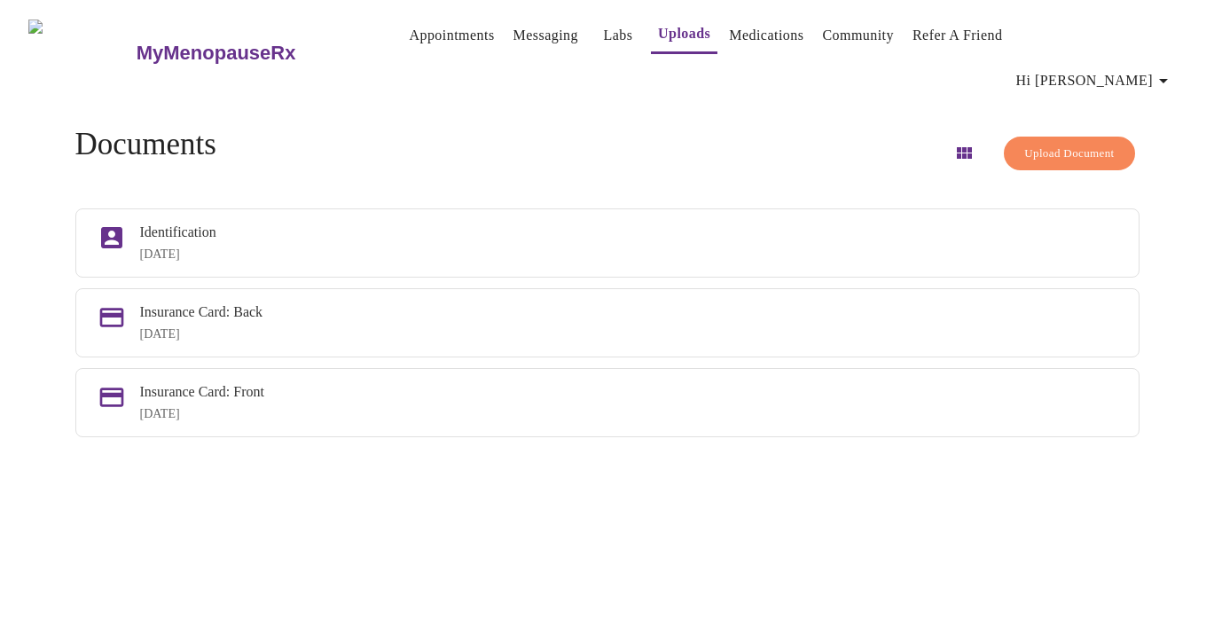
click at [416, 33] on link "Appointments" at bounding box center [451, 35] width 85 height 25
